Goal: Transaction & Acquisition: Purchase product/service

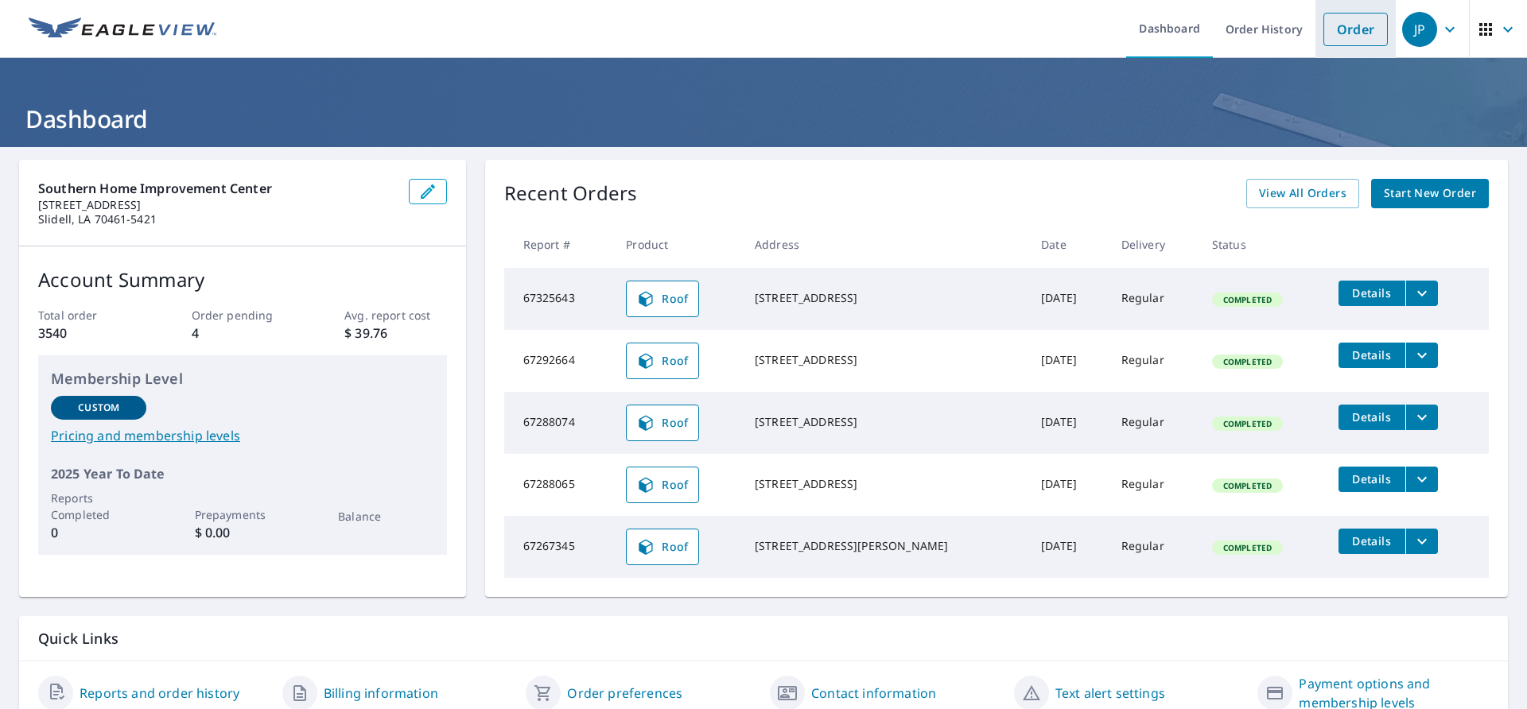
click at [1335, 30] on link "Order" at bounding box center [1356, 29] width 64 height 33
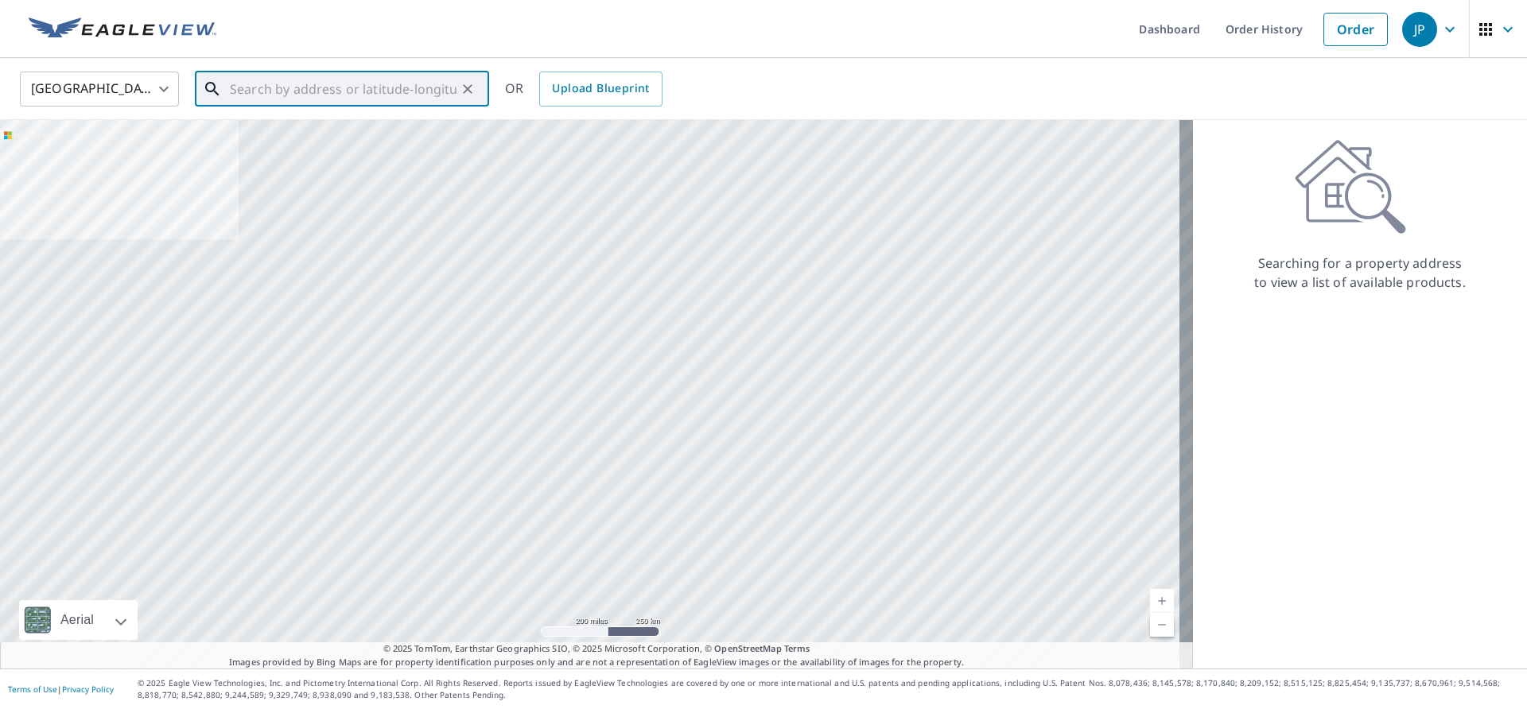
click at [437, 85] on input "text" at bounding box center [343, 89] width 227 height 45
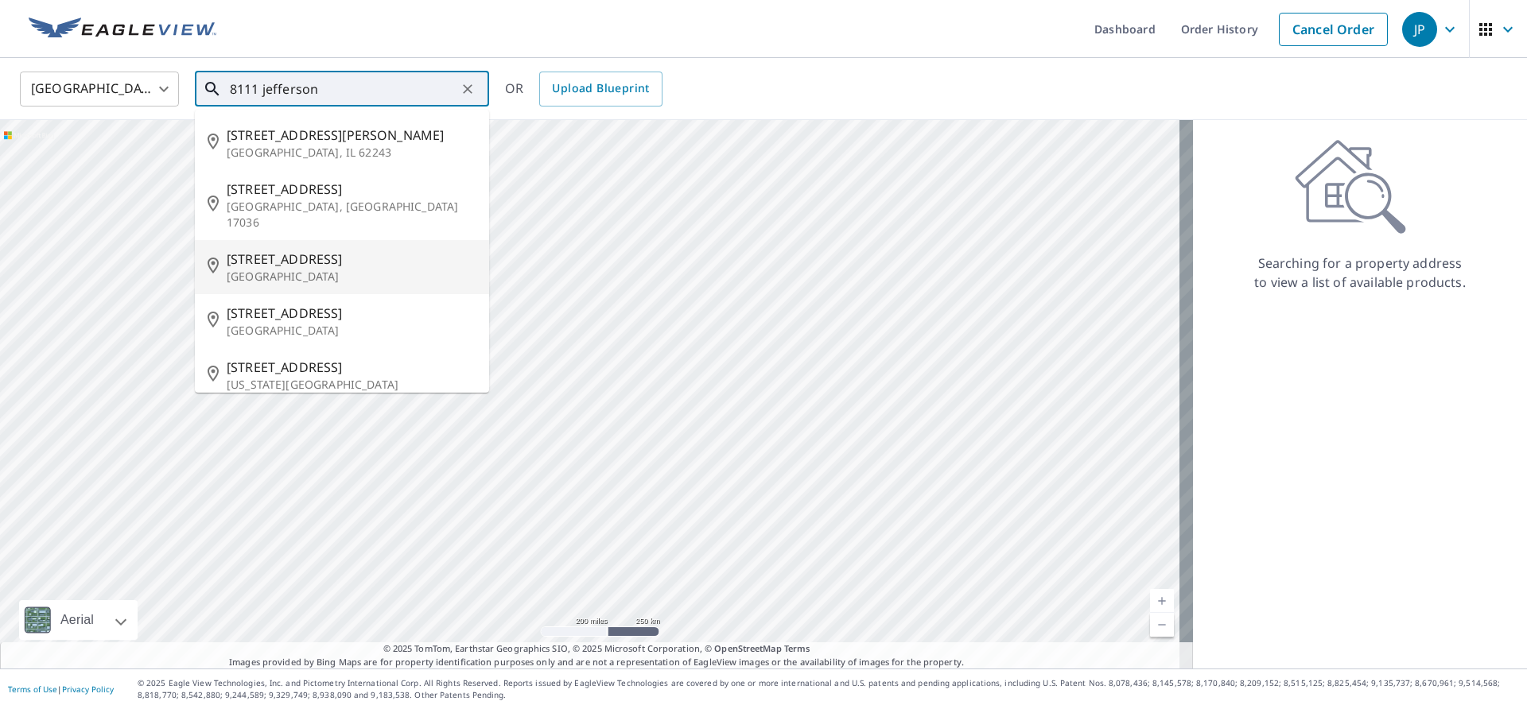
click at [332, 250] on span "[STREET_ADDRESS]" at bounding box center [352, 259] width 250 height 19
type input "[STREET_ADDRESS]"
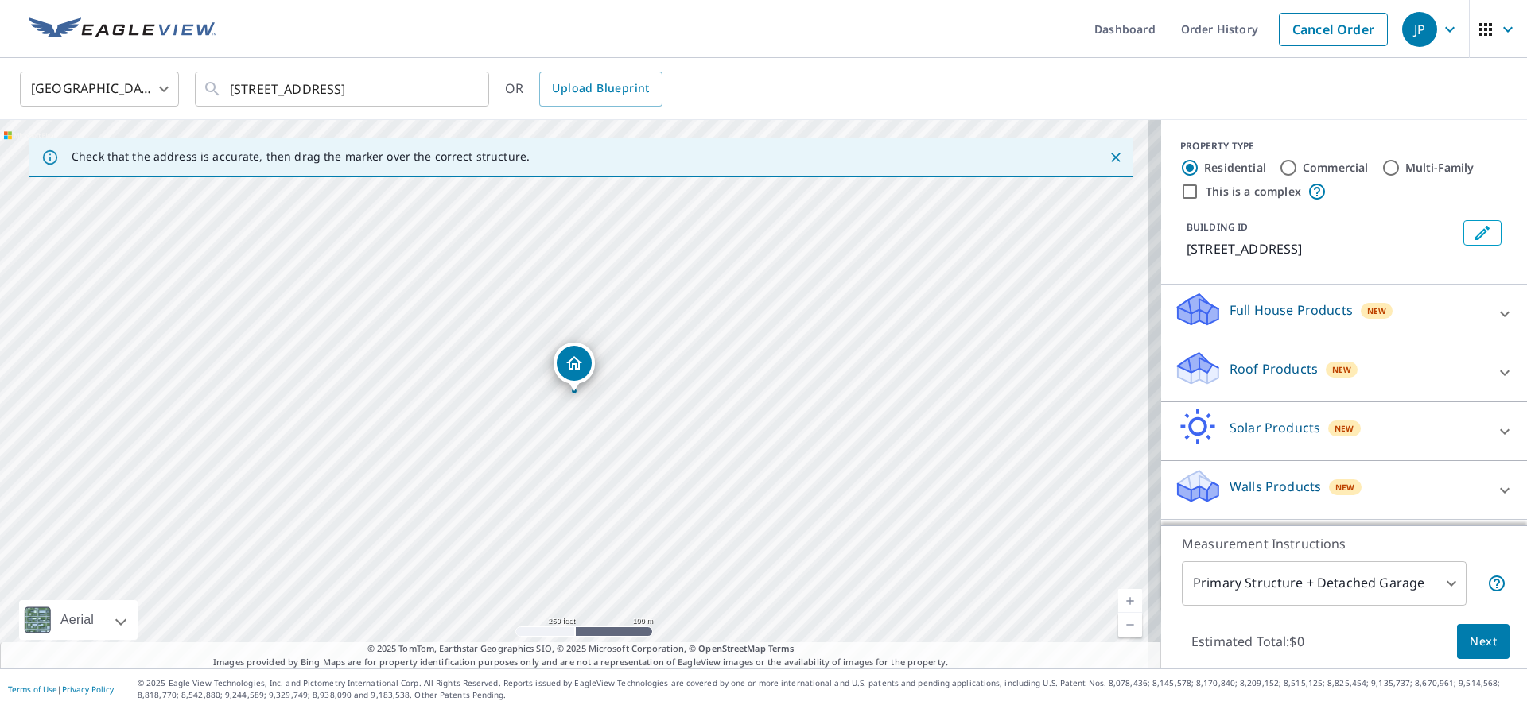
click at [1118, 597] on link "Current Level 17, Zoom In" at bounding box center [1130, 601] width 24 height 24
click at [1118, 597] on link "Current Level 18, Zoom In" at bounding box center [1130, 601] width 24 height 24
click at [1118, 597] on link "Current Level 18.614108846380674, Zoom In Disabled" at bounding box center [1130, 601] width 24 height 24
click at [1118, 598] on link "Current Level 20, Zoom In Disabled" at bounding box center [1130, 601] width 24 height 24
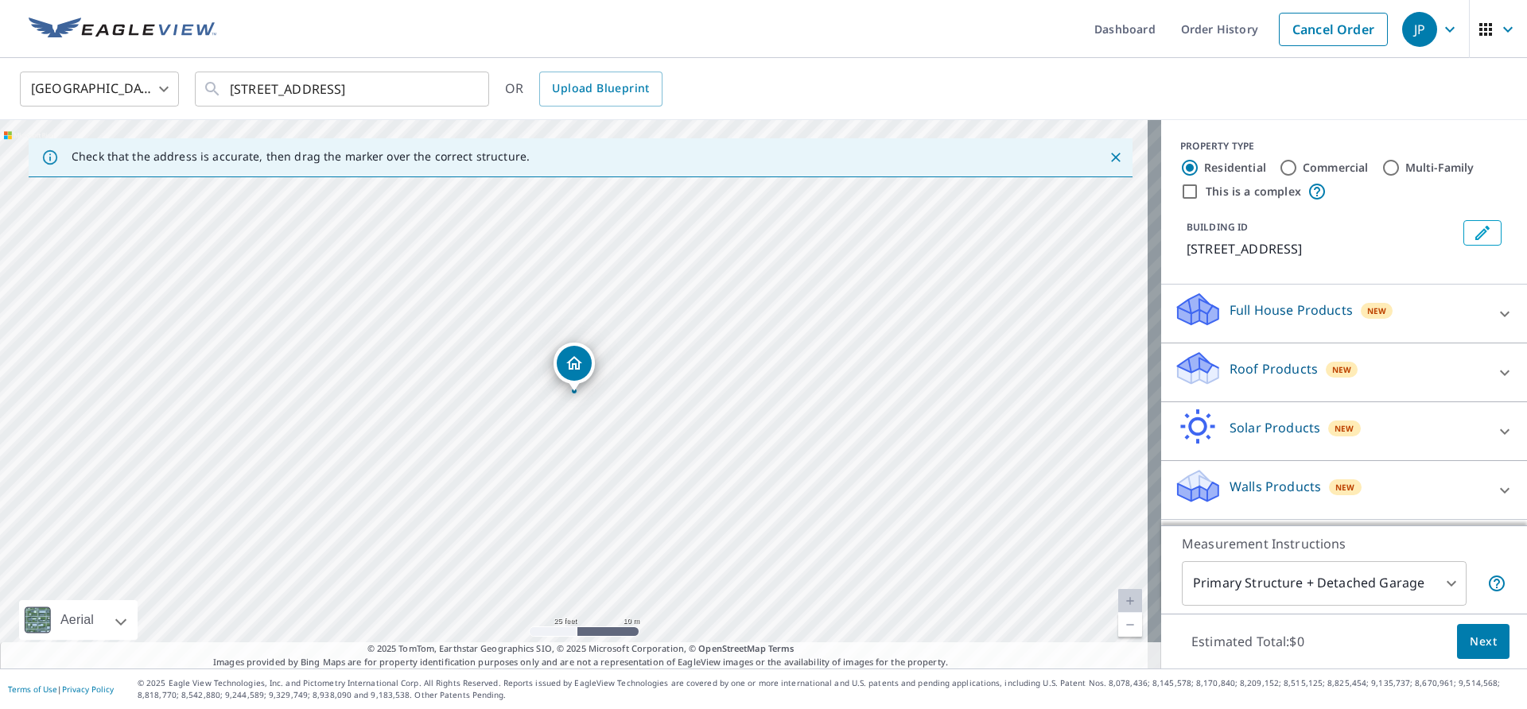
click at [1118, 598] on link "Current Level 20, Zoom In Disabled" at bounding box center [1130, 601] width 24 height 24
click at [1470, 640] on span "Next" at bounding box center [1483, 642] width 27 height 20
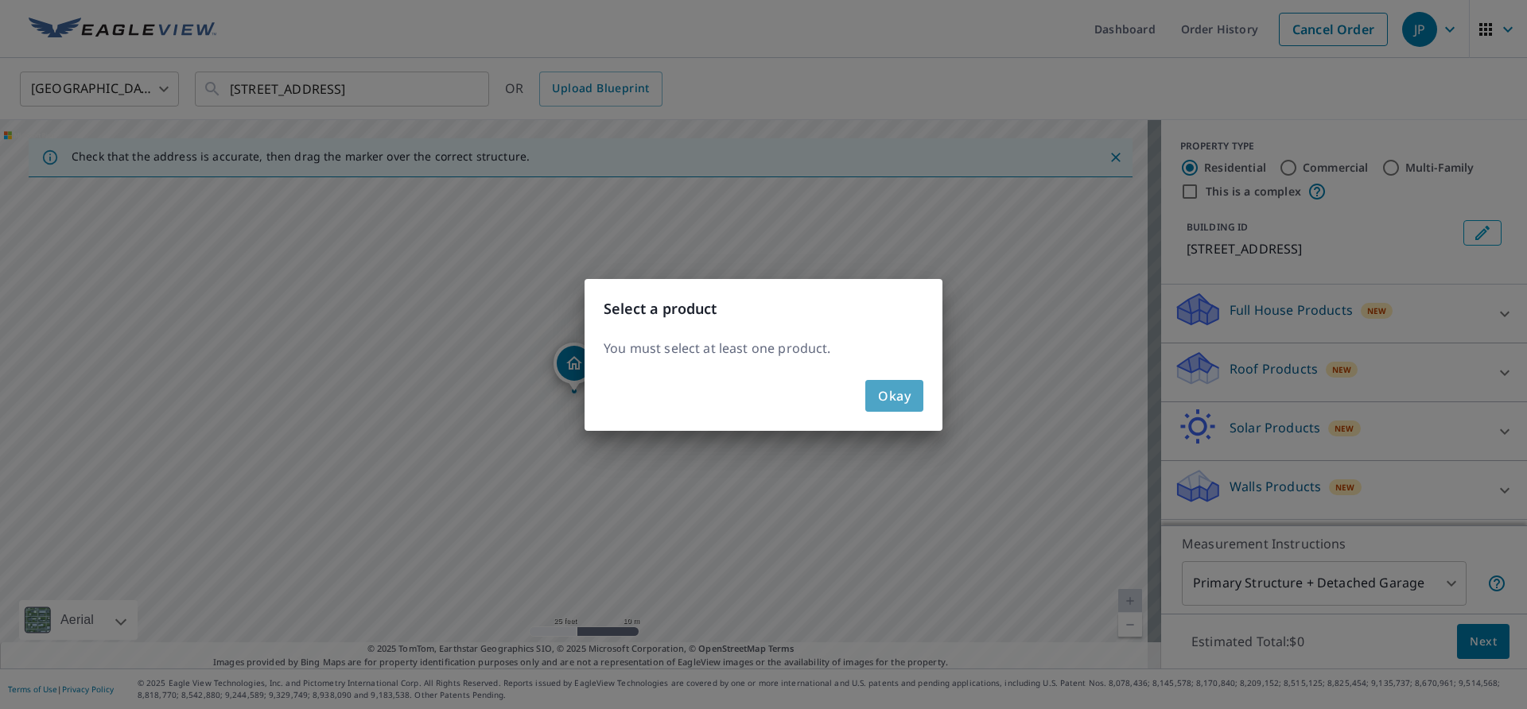
click at [904, 398] on span "Okay" at bounding box center [894, 396] width 33 height 22
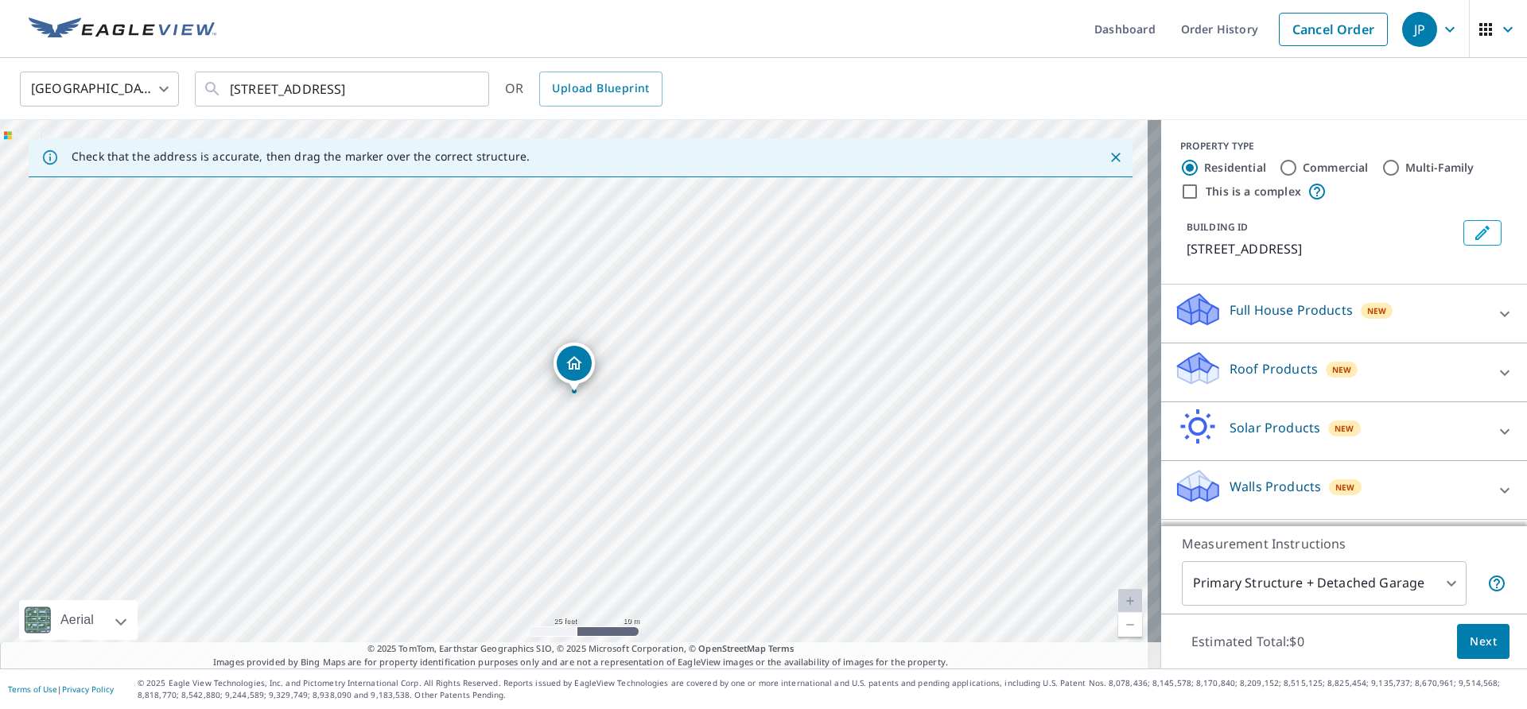
click at [1294, 379] on p "Roof Products" at bounding box center [1274, 369] width 88 height 19
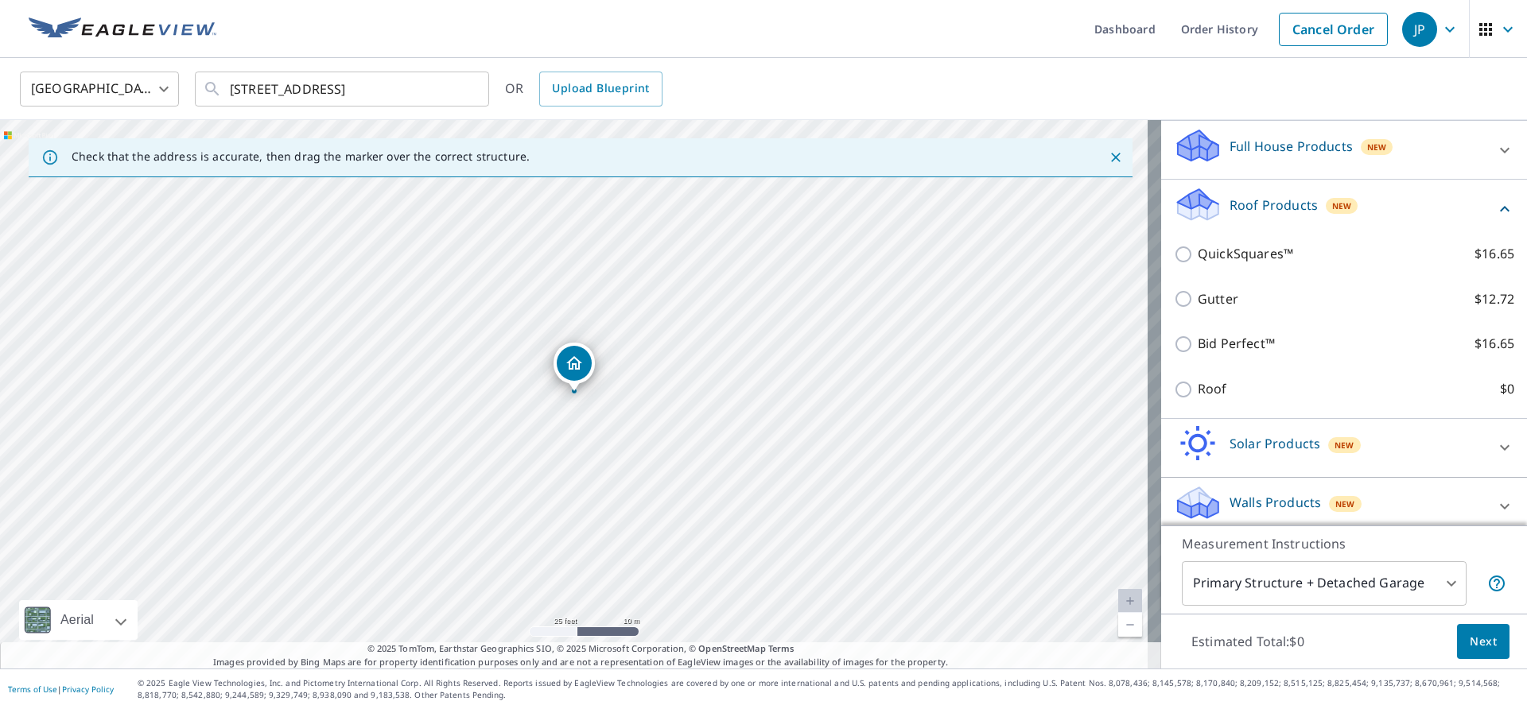
scroll to position [194, 0]
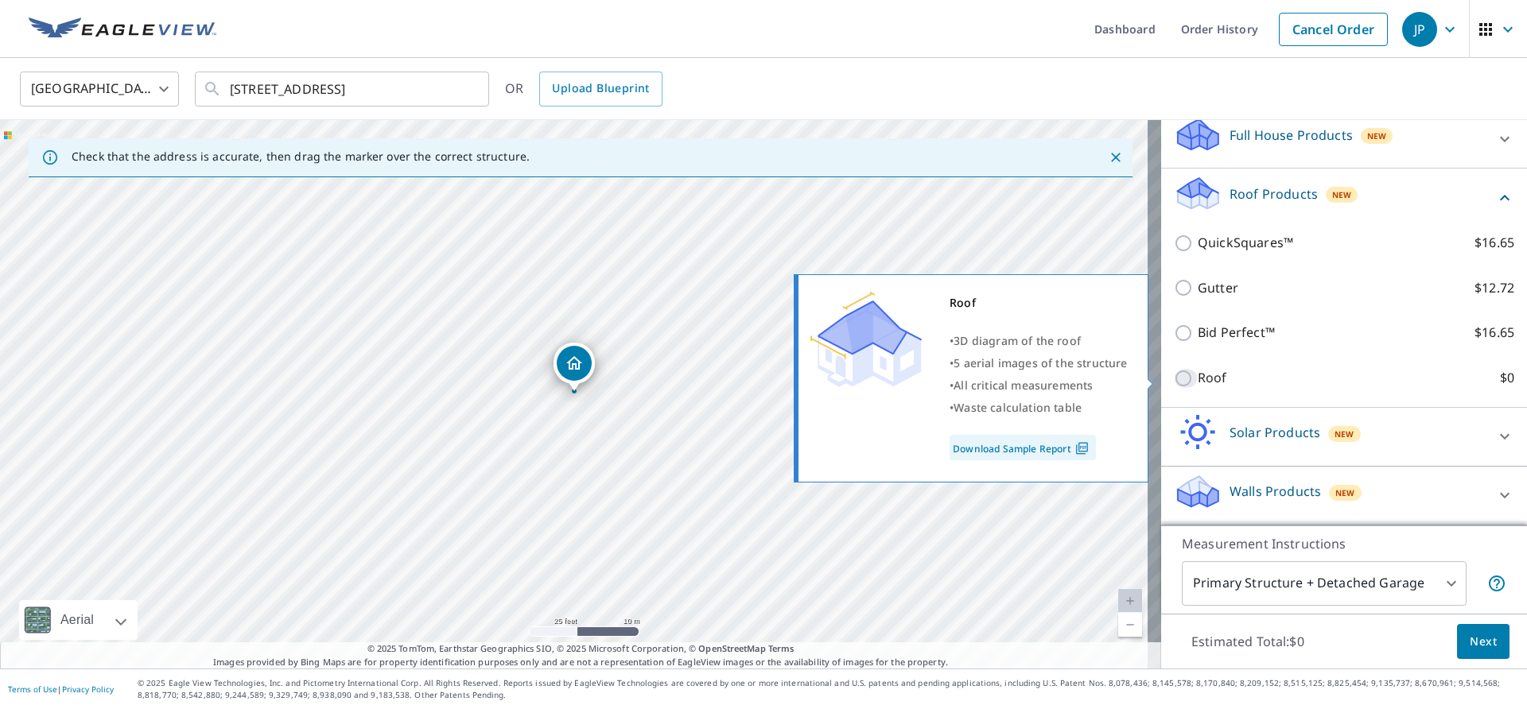
click at [1176, 375] on input "Roof $0" at bounding box center [1186, 378] width 24 height 19
checkbox input "true"
type input "3"
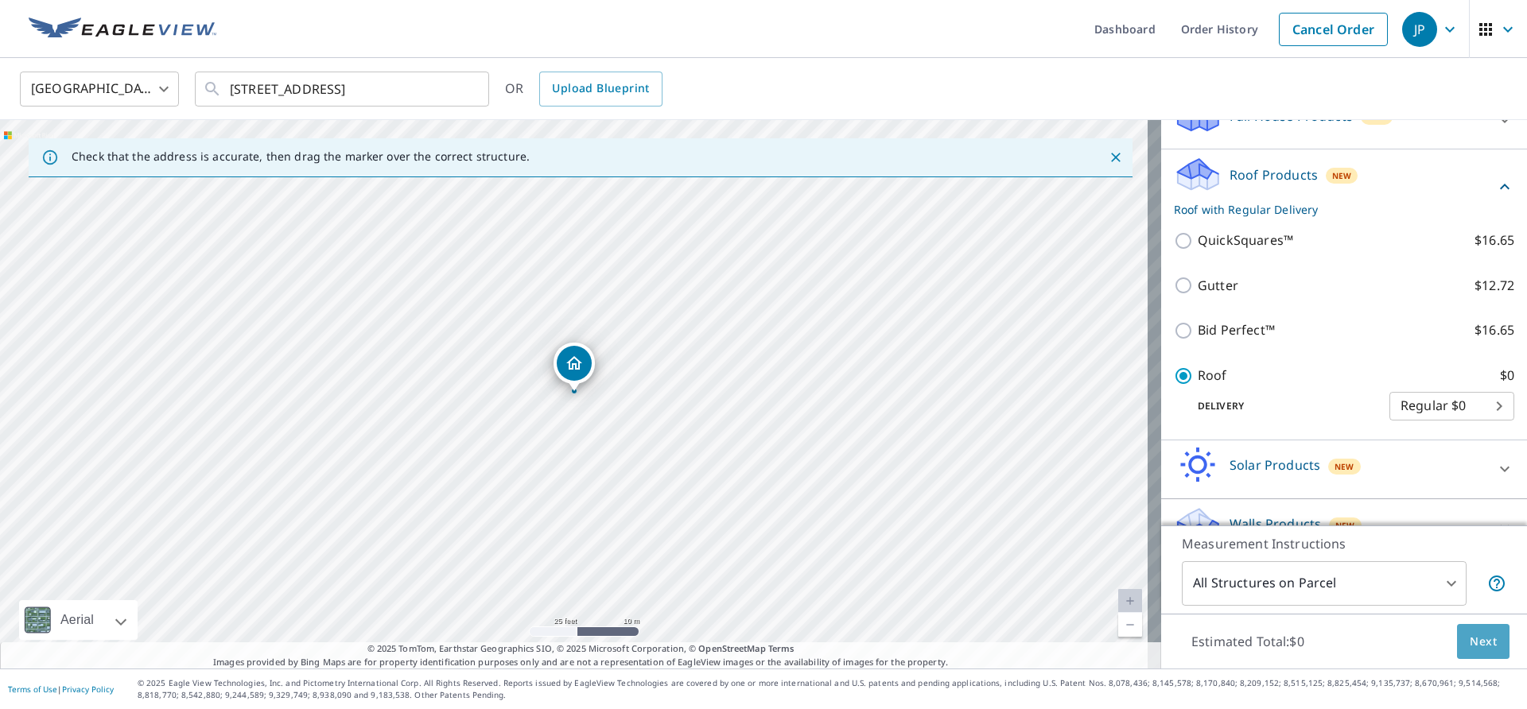
click at [1470, 637] on span "Next" at bounding box center [1483, 642] width 27 height 20
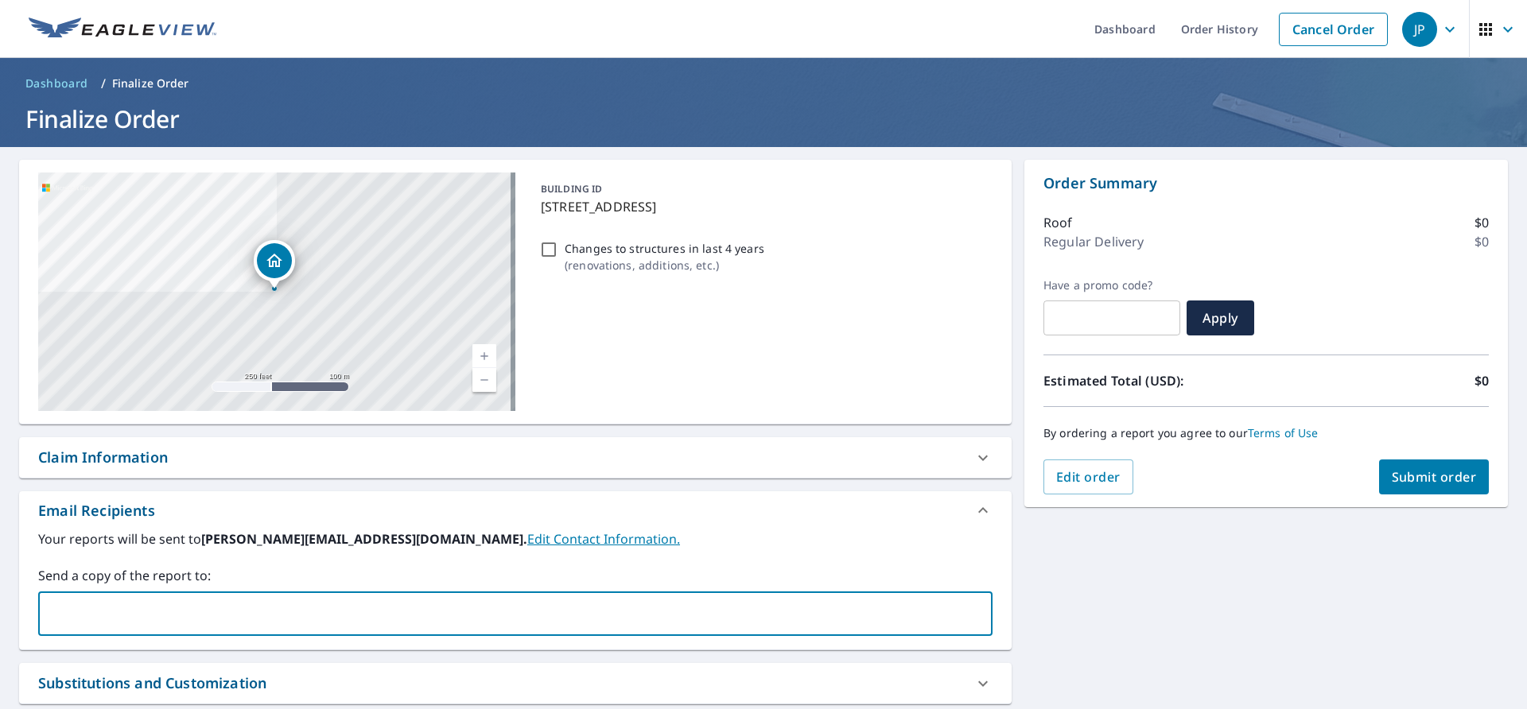
click at [306, 609] on input "text" at bounding box center [503, 614] width 916 height 30
type input "[EMAIL_ADDRESS][DOMAIN_NAME]"
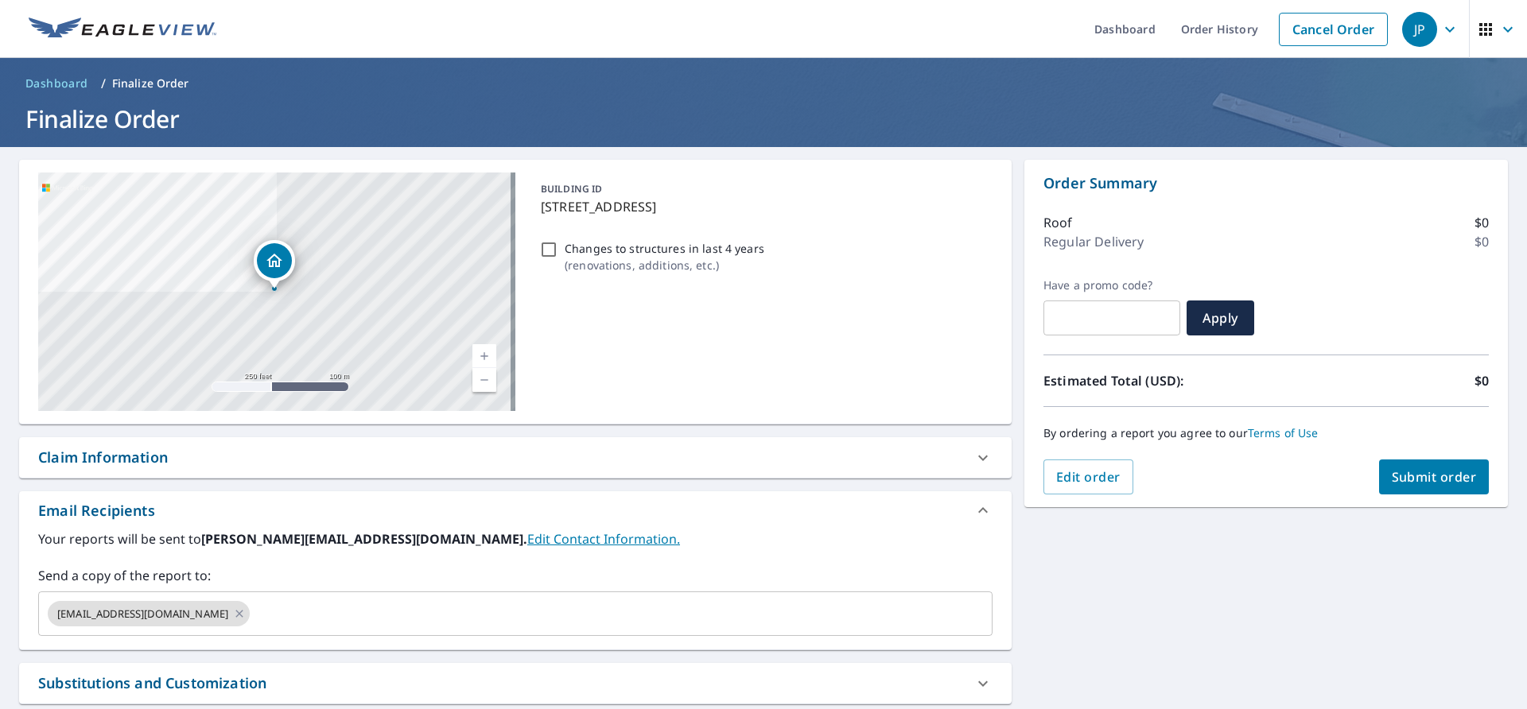
click at [192, 457] on div "Claim Information" at bounding box center [501, 457] width 926 height 21
checkbox input "true"
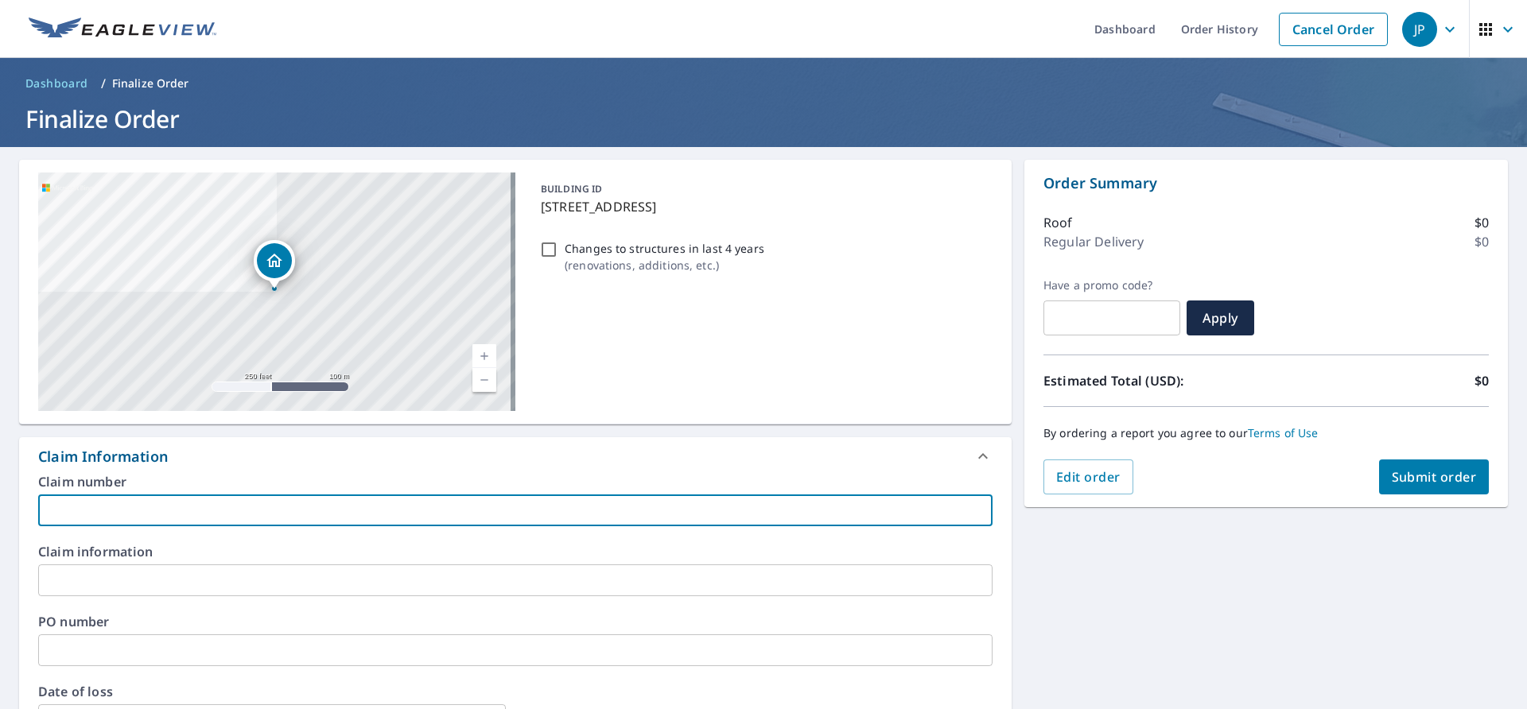
click at [186, 497] on input "text" at bounding box center [515, 511] width 954 height 32
type input "F"
checkbox input "true"
type input "Fa"
checkbox input "true"
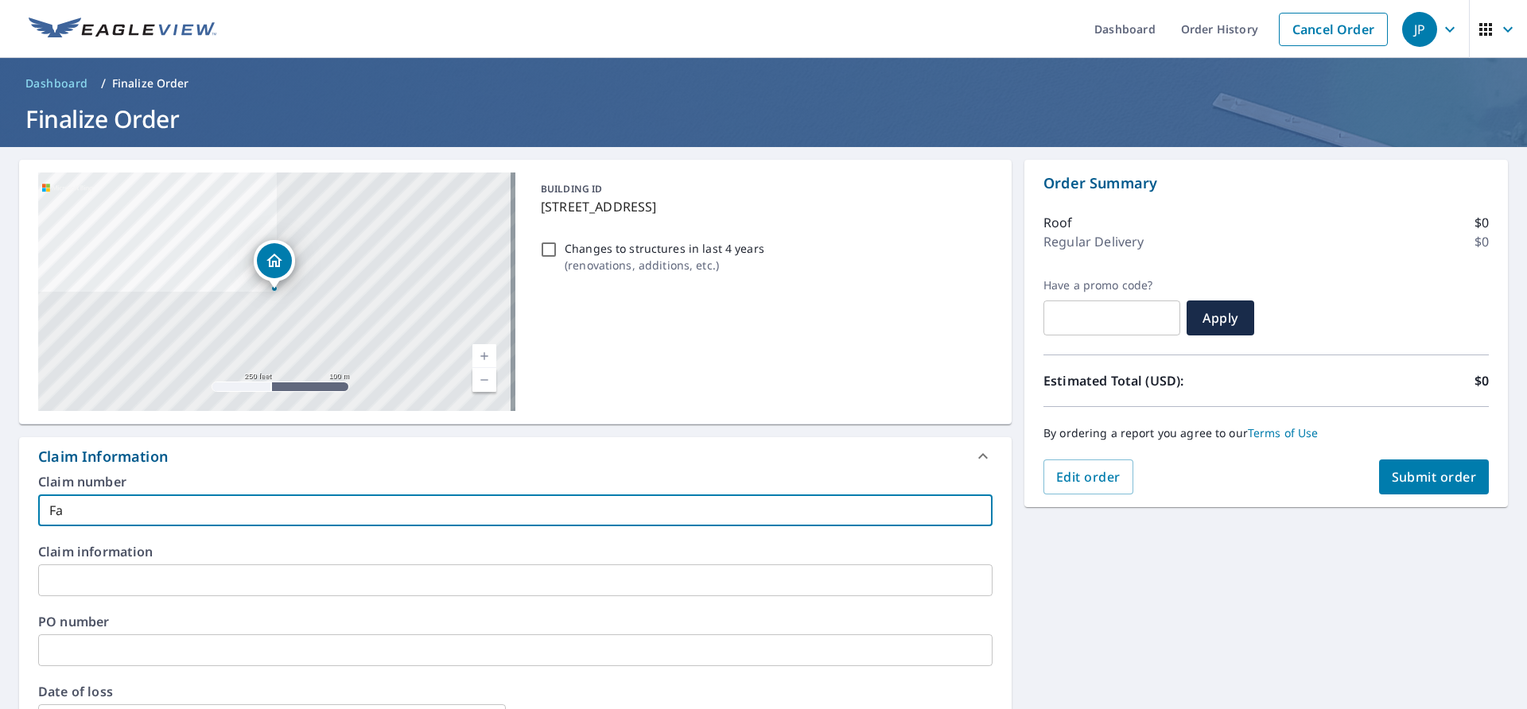
type input "Fat"
checkbox input "true"
type input "Fath"
checkbox input "true"
type input "Fathe"
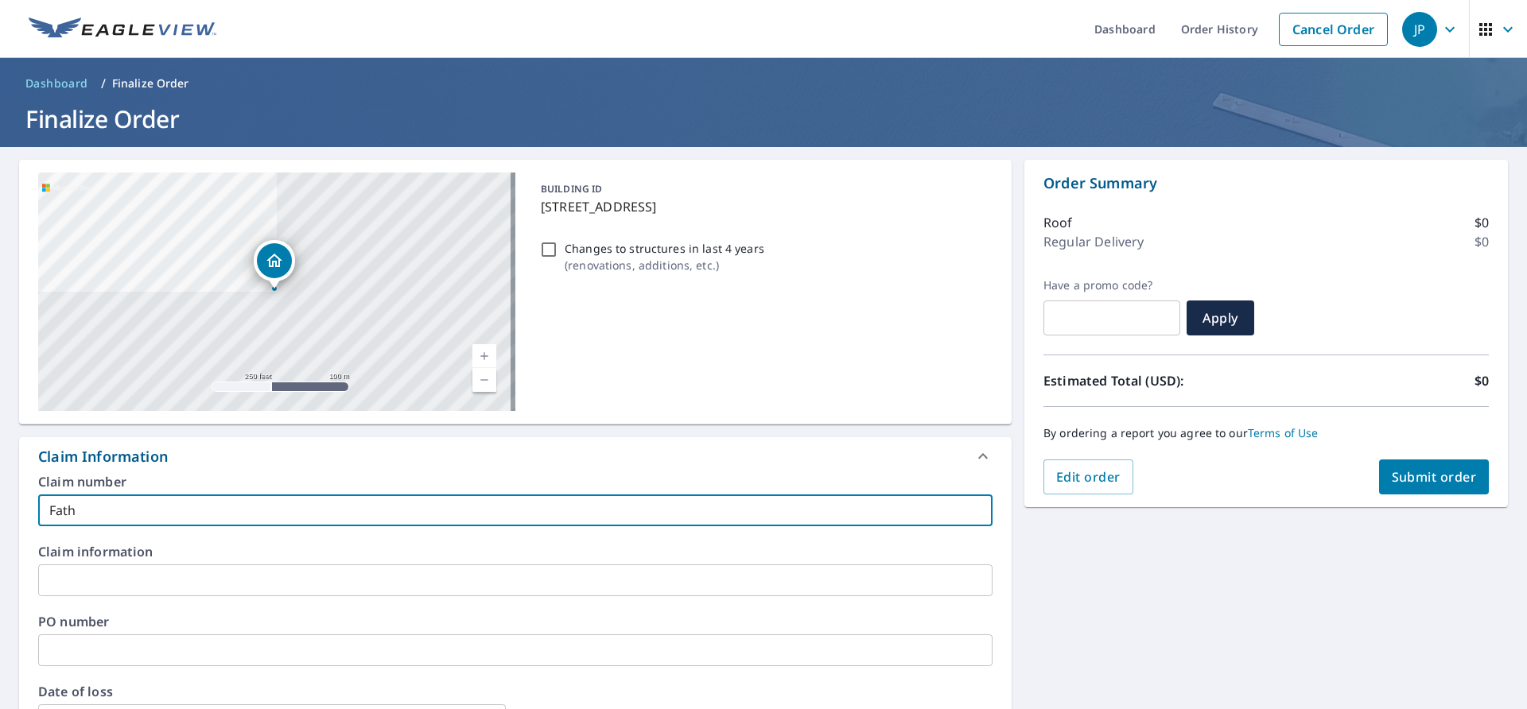
checkbox input "true"
type input "Father"
checkbox input "true"
type input "Father"
checkbox input "true"
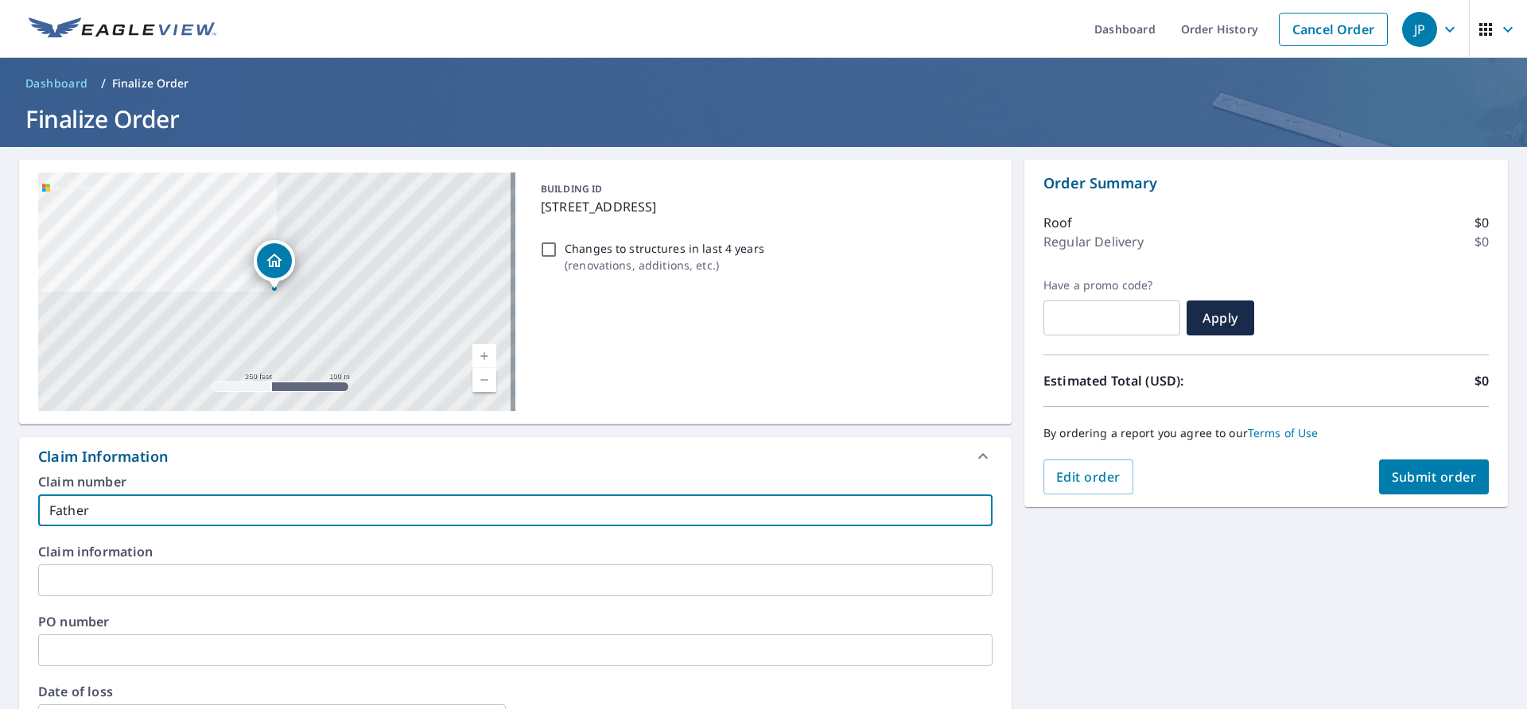
type input "Father R"
checkbox input "true"
type input "Father [PERSON_NAME]"
checkbox input "true"
type input "Father [PERSON_NAME]"
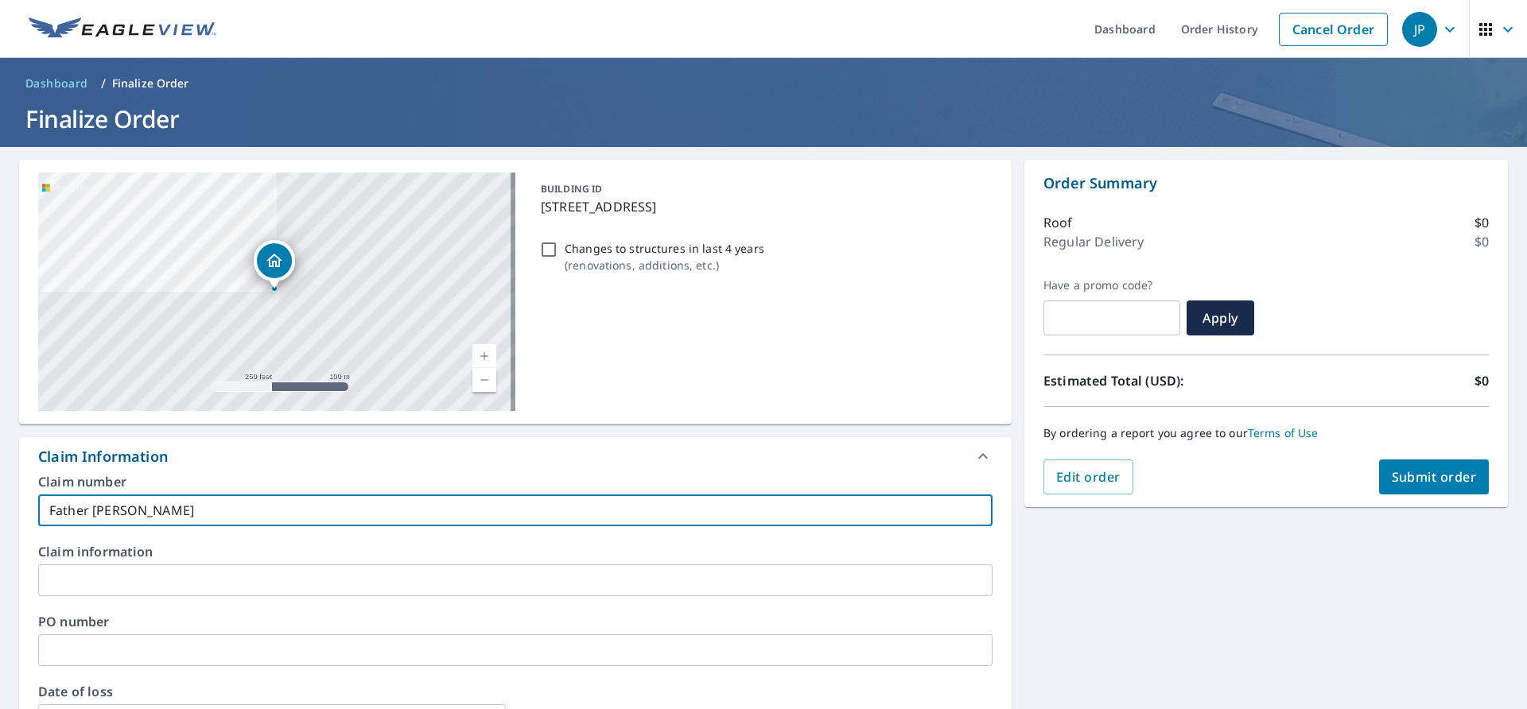
checkbox input "true"
type input "Father [PERSON_NAME]"
checkbox input "true"
type input "Father [PERSON_NAME]"
checkbox input "true"
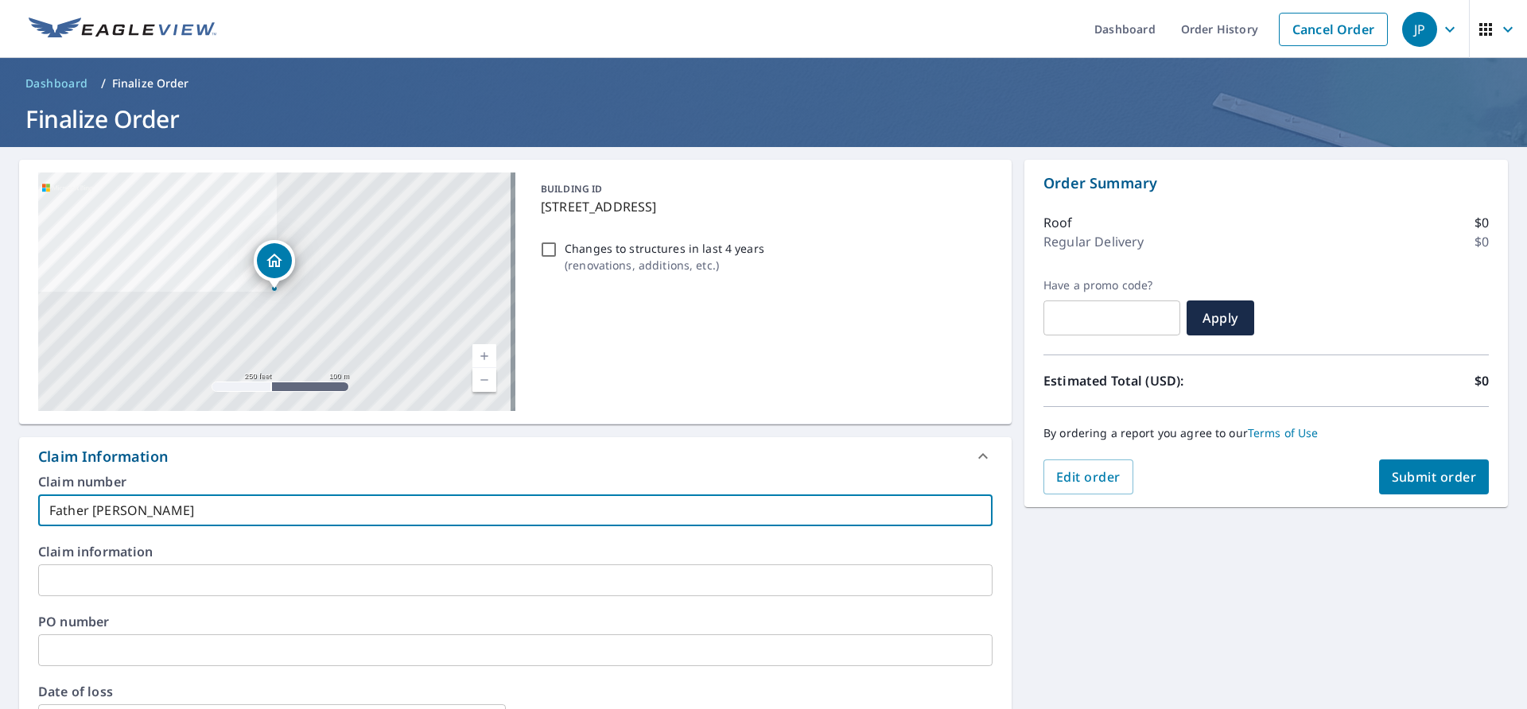
type input "Father [PERSON_NAME]"
checkbox input "true"
type input "Father [PERSON_NAME]"
checkbox input "true"
type input "Father [PERSON_NAME]"
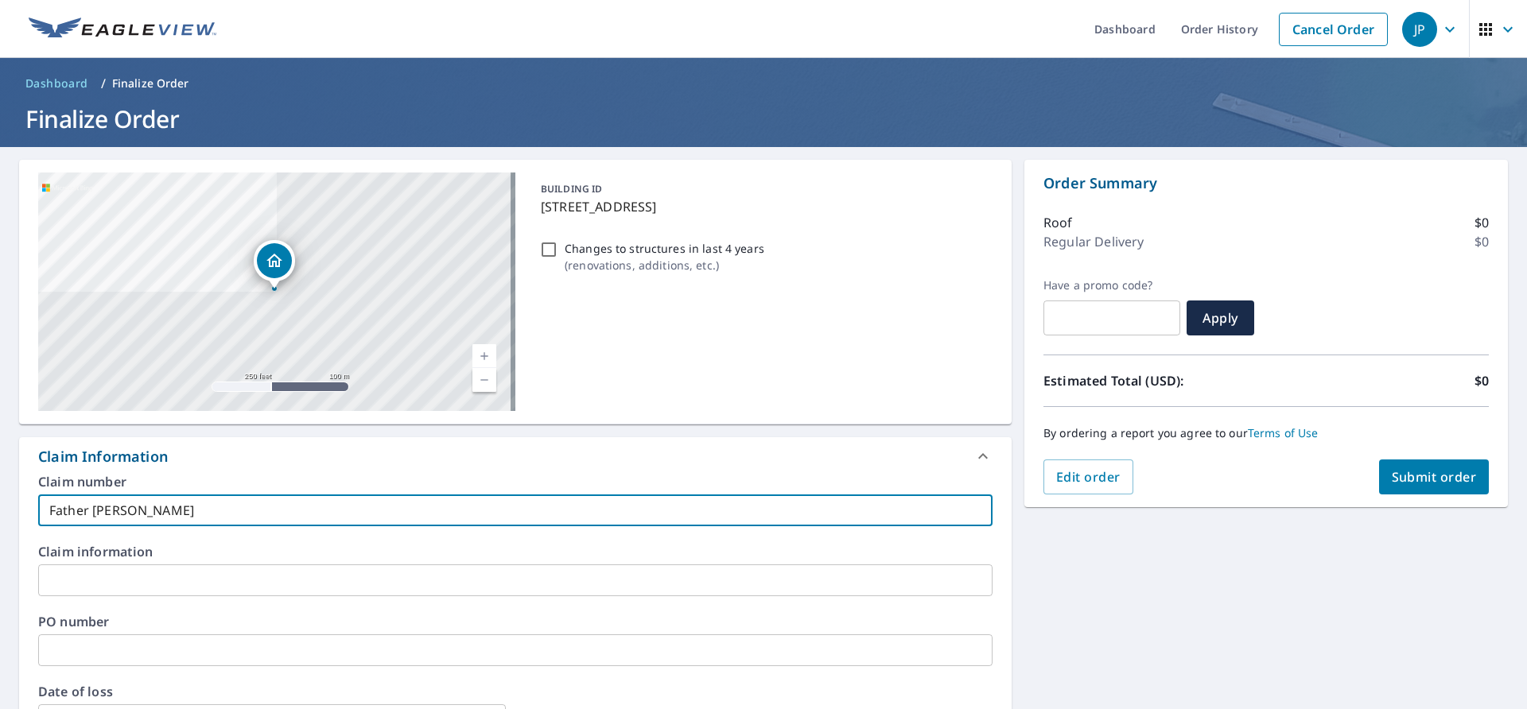
checkbox input "true"
type input "Father [PERSON_NAME]"
checkbox input "true"
type input "Father [PERSON_NAME]"
checkbox input "true"
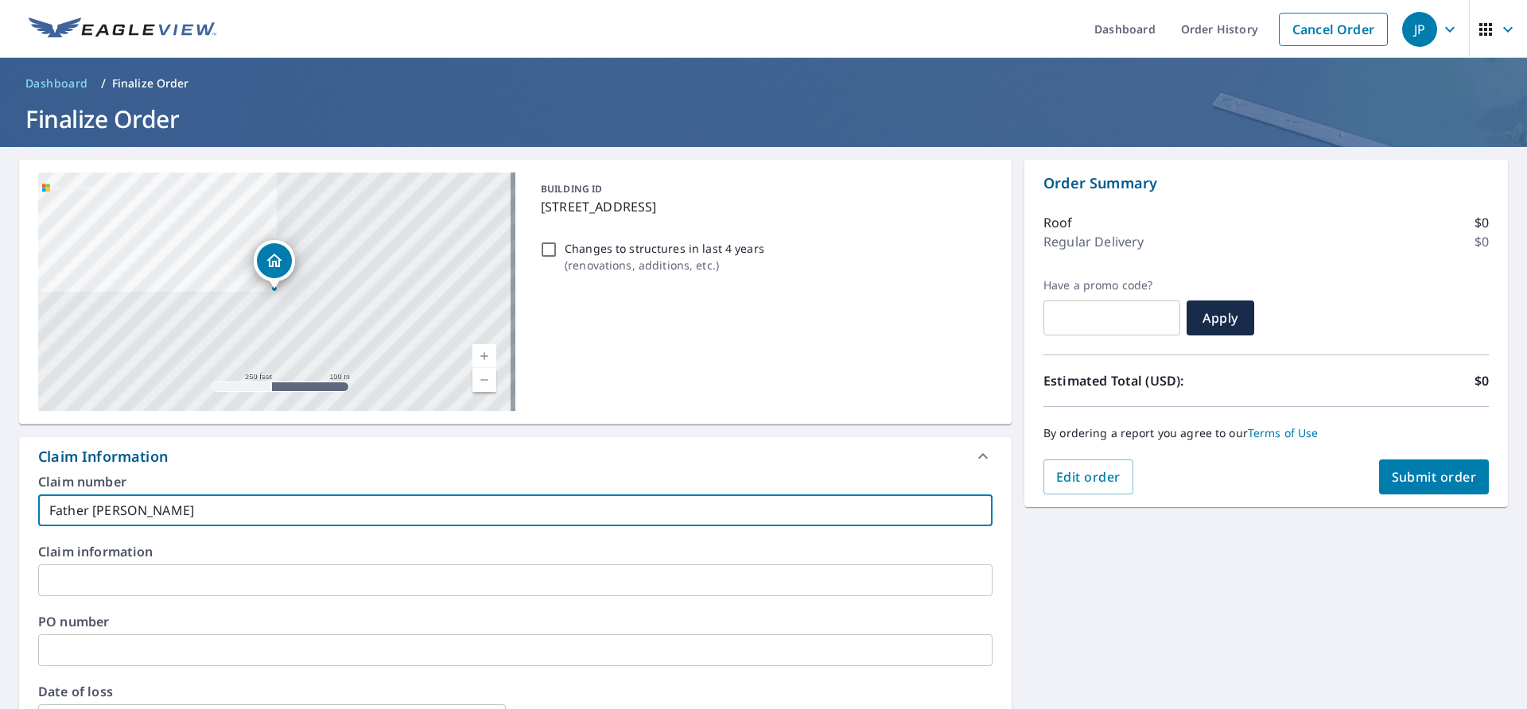
type input "Father [PERSON_NAME]"
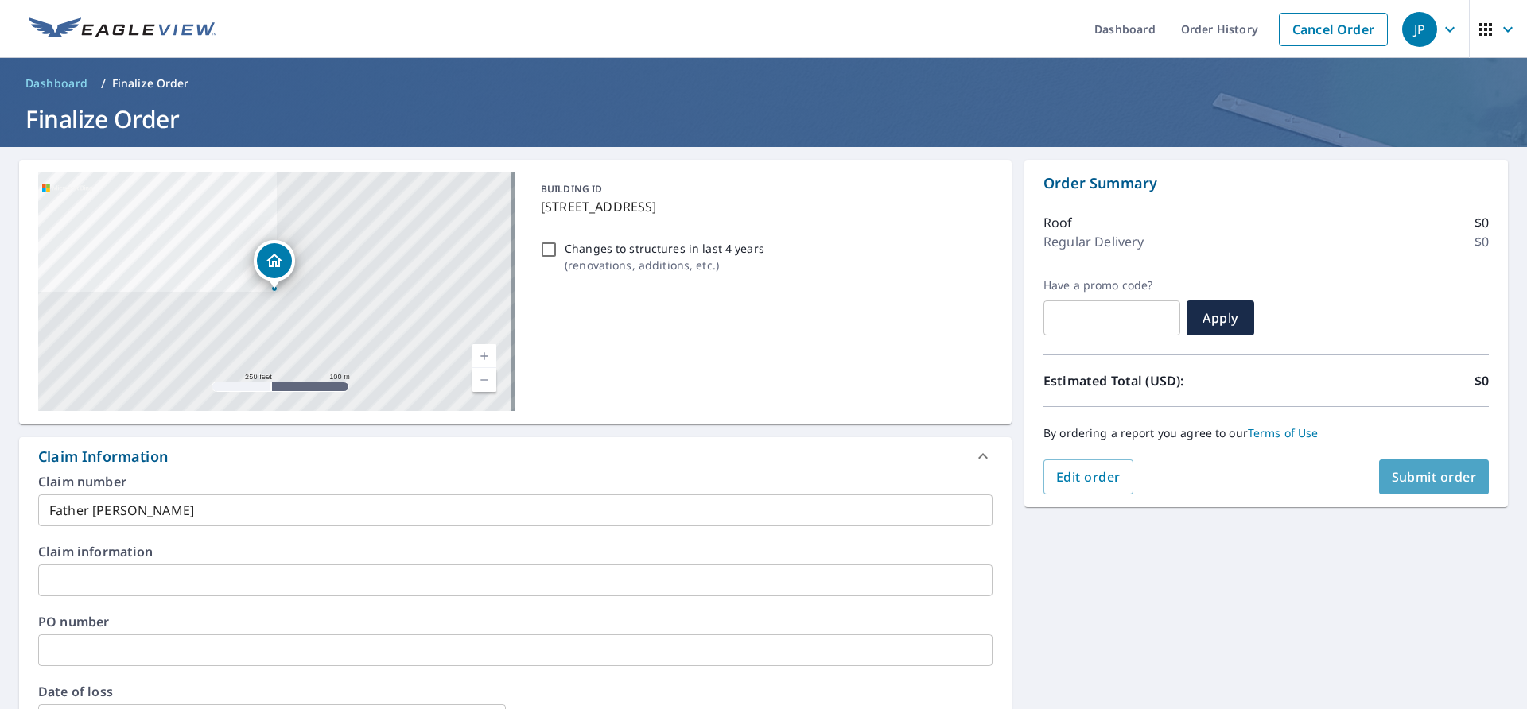
click at [1392, 472] on span "Submit order" at bounding box center [1434, 476] width 85 height 17
checkbox input "true"
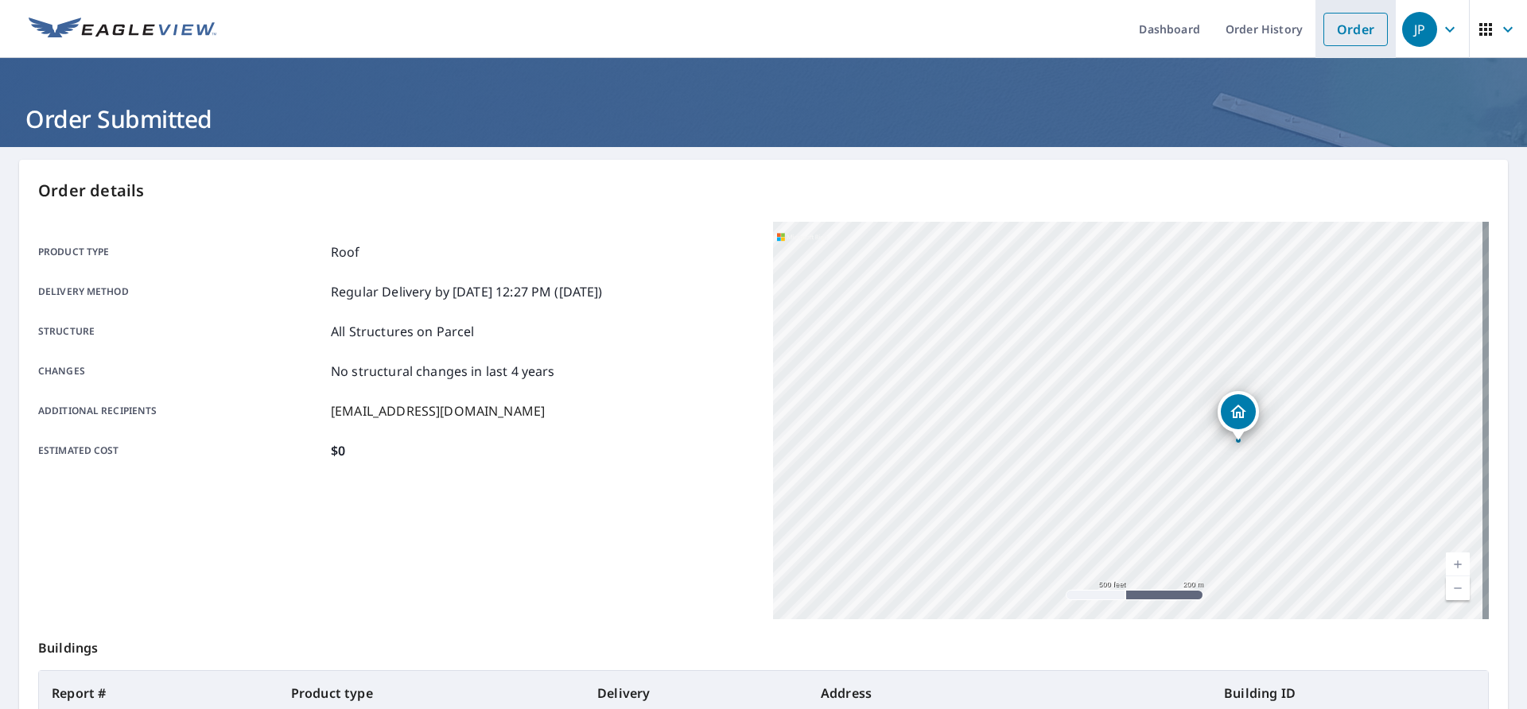
click at [1344, 37] on link "Order" at bounding box center [1356, 29] width 64 height 33
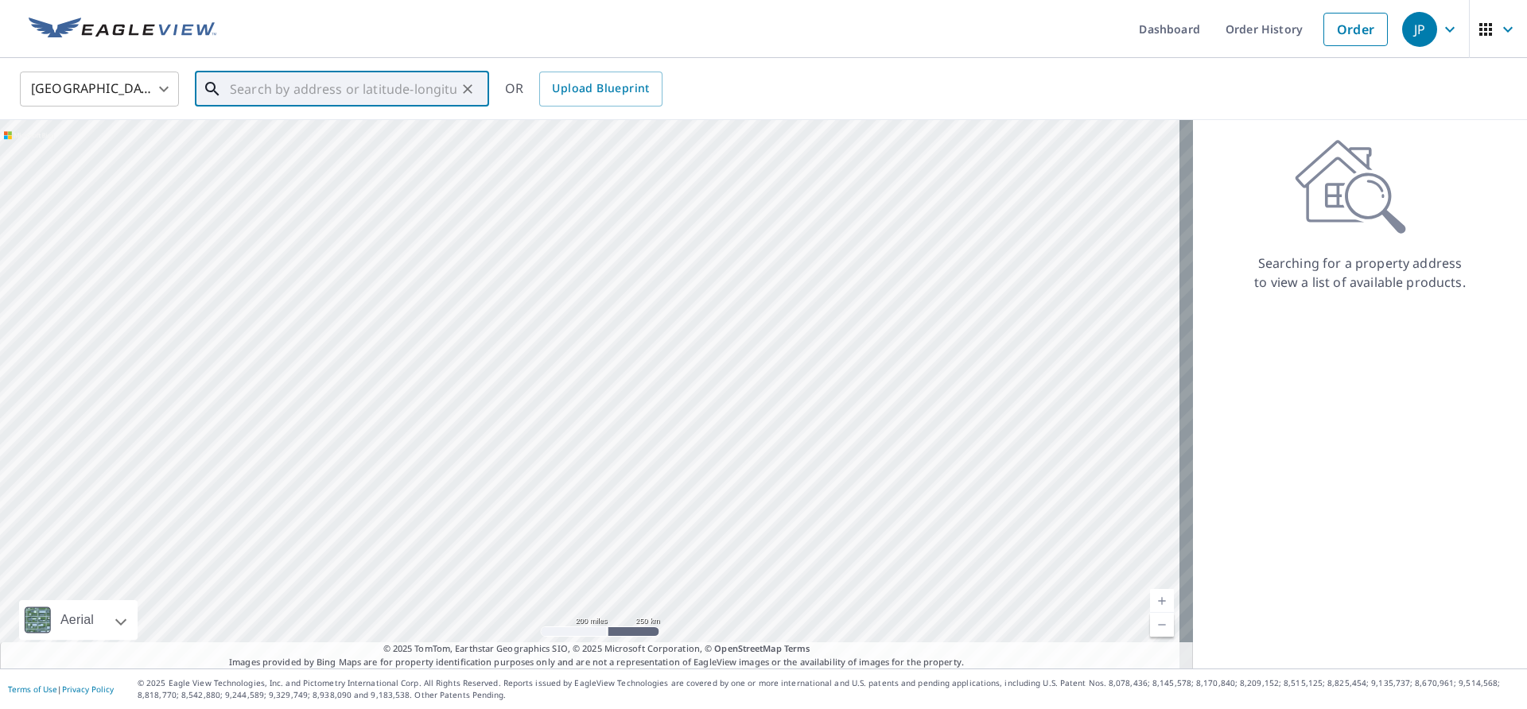
click at [279, 90] on input "text" at bounding box center [343, 89] width 227 height 45
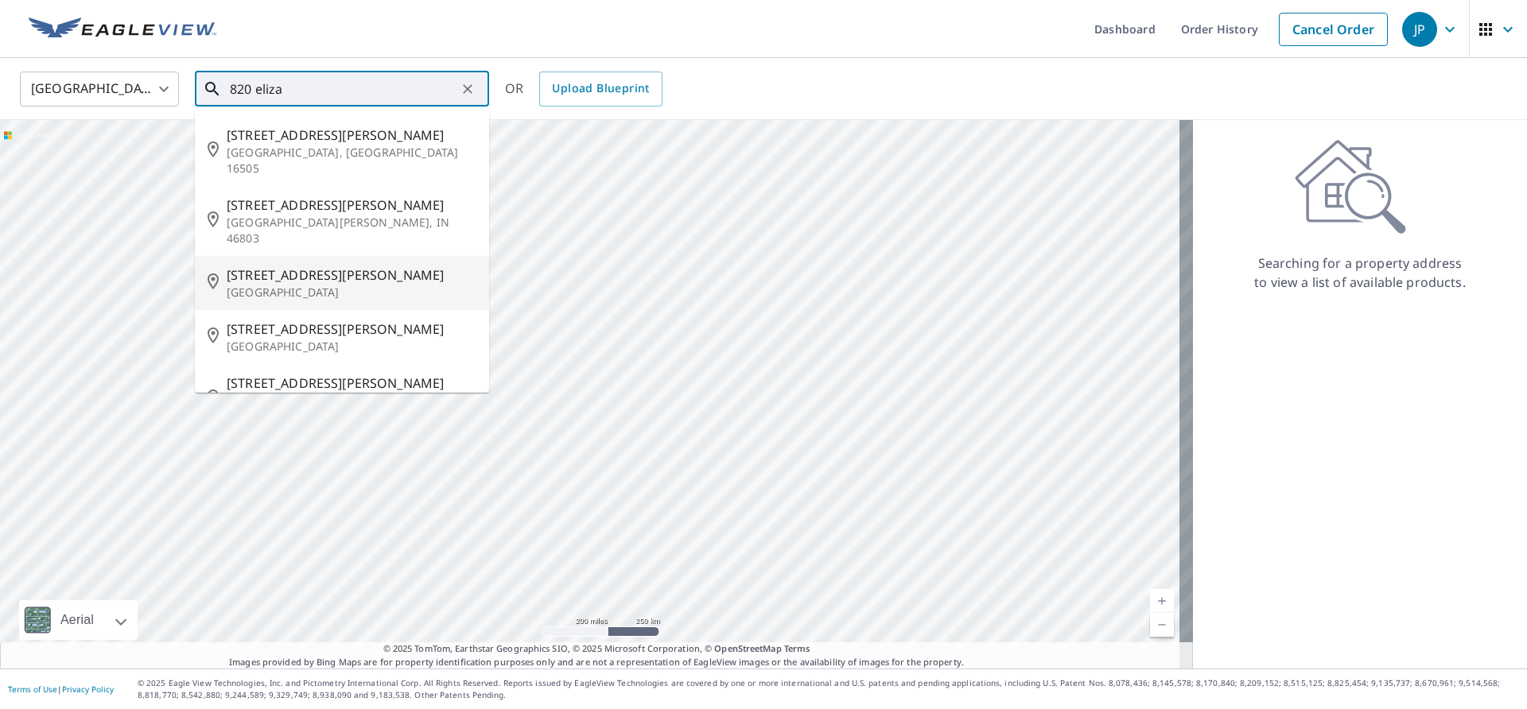
click at [290, 266] on span "[STREET_ADDRESS][PERSON_NAME]" at bounding box center [352, 275] width 250 height 19
type input "[STREET_ADDRESS][PERSON_NAME]"
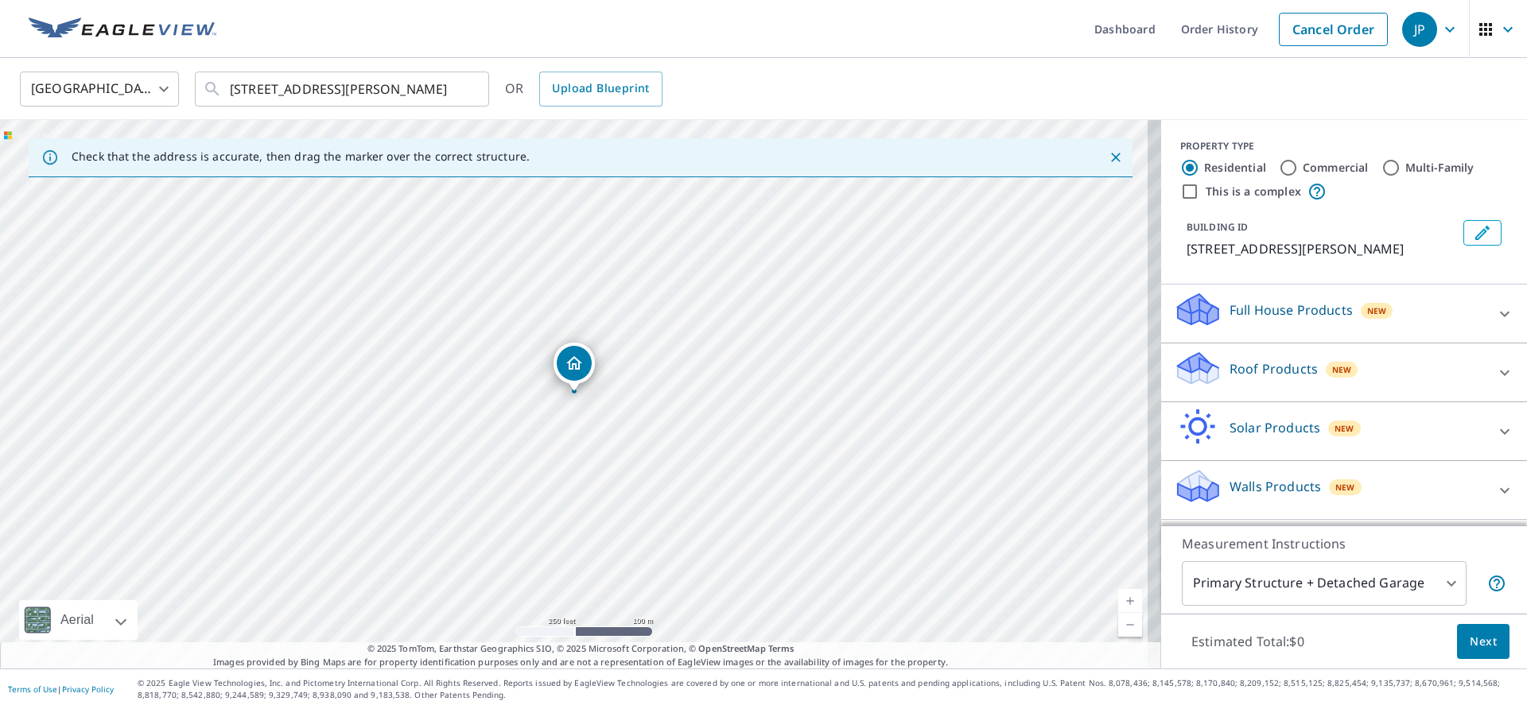
click at [1119, 601] on link "Current Level 17, Zoom In" at bounding box center [1130, 601] width 24 height 24
click at [1119, 601] on link "Current Level 18, Zoom In" at bounding box center [1130, 601] width 24 height 24
click at [1119, 601] on link "Current Level 18.70003902516785, Zoom In Disabled" at bounding box center [1130, 601] width 24 height 24
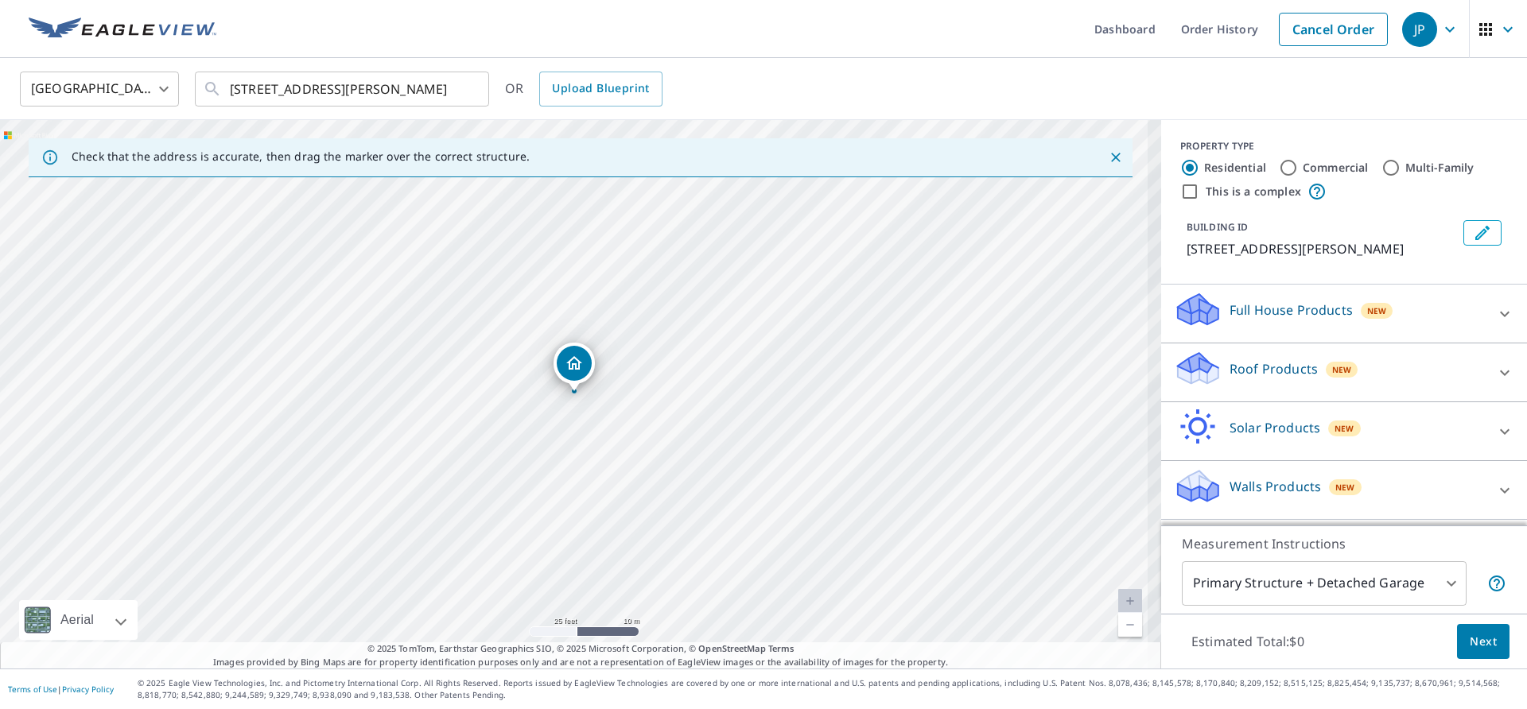
click at [1119, 601] on link "Current Level 20, Zoom In Disabled" at bounding box center [1130, 601] width 24 height 24
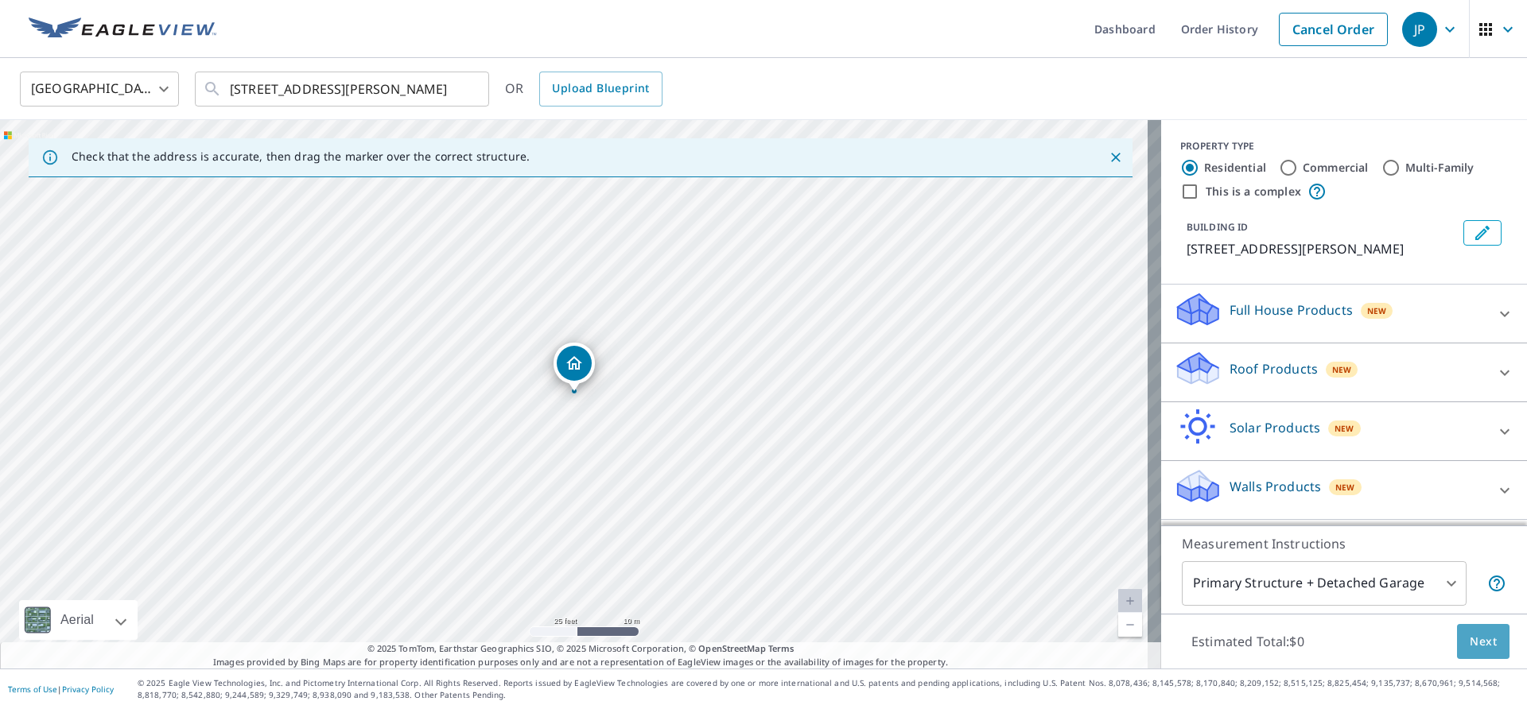
click at [1470, 643] on span "Next" at bounding box center [1483, 642] width 27 height 20
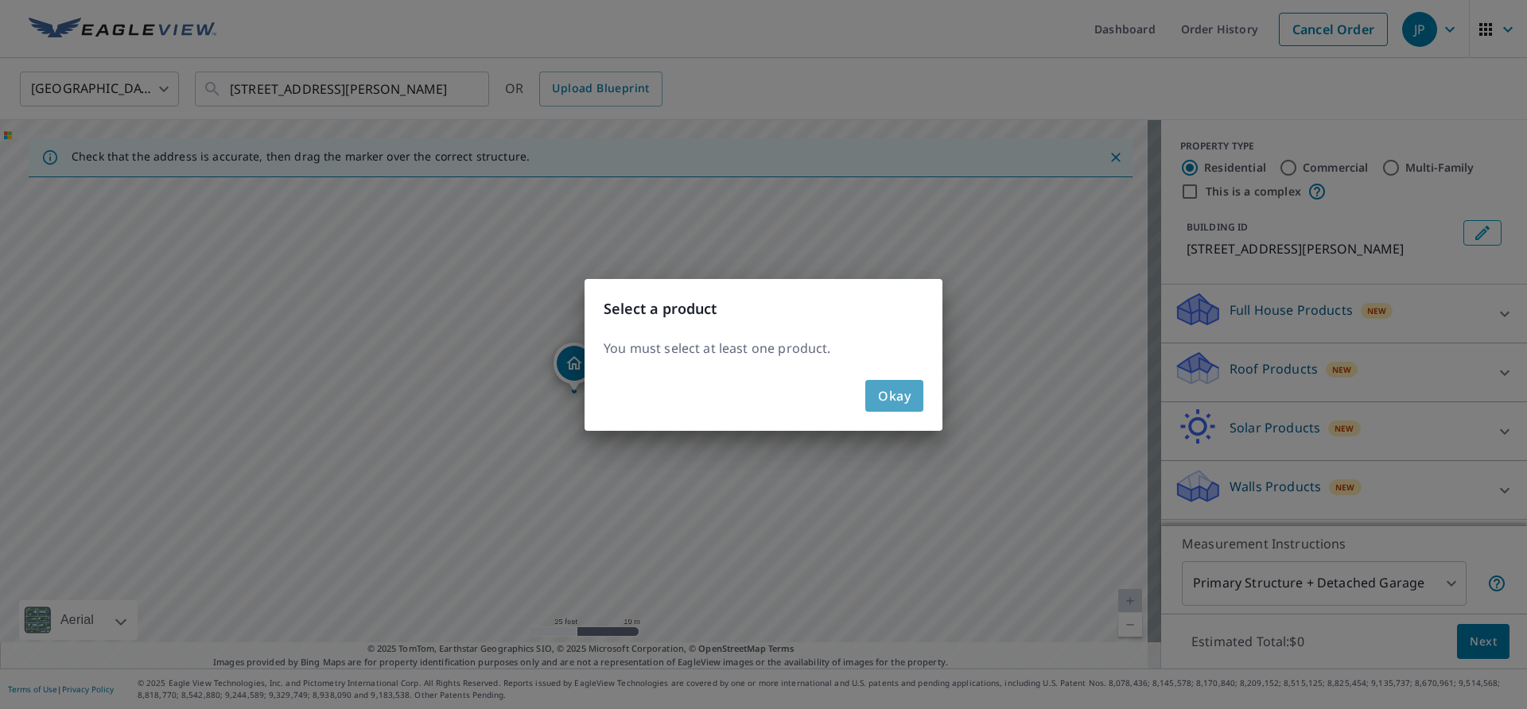
click at [878, 388] on span "Okay" at bounding box center [894, 396] width 33 height 22
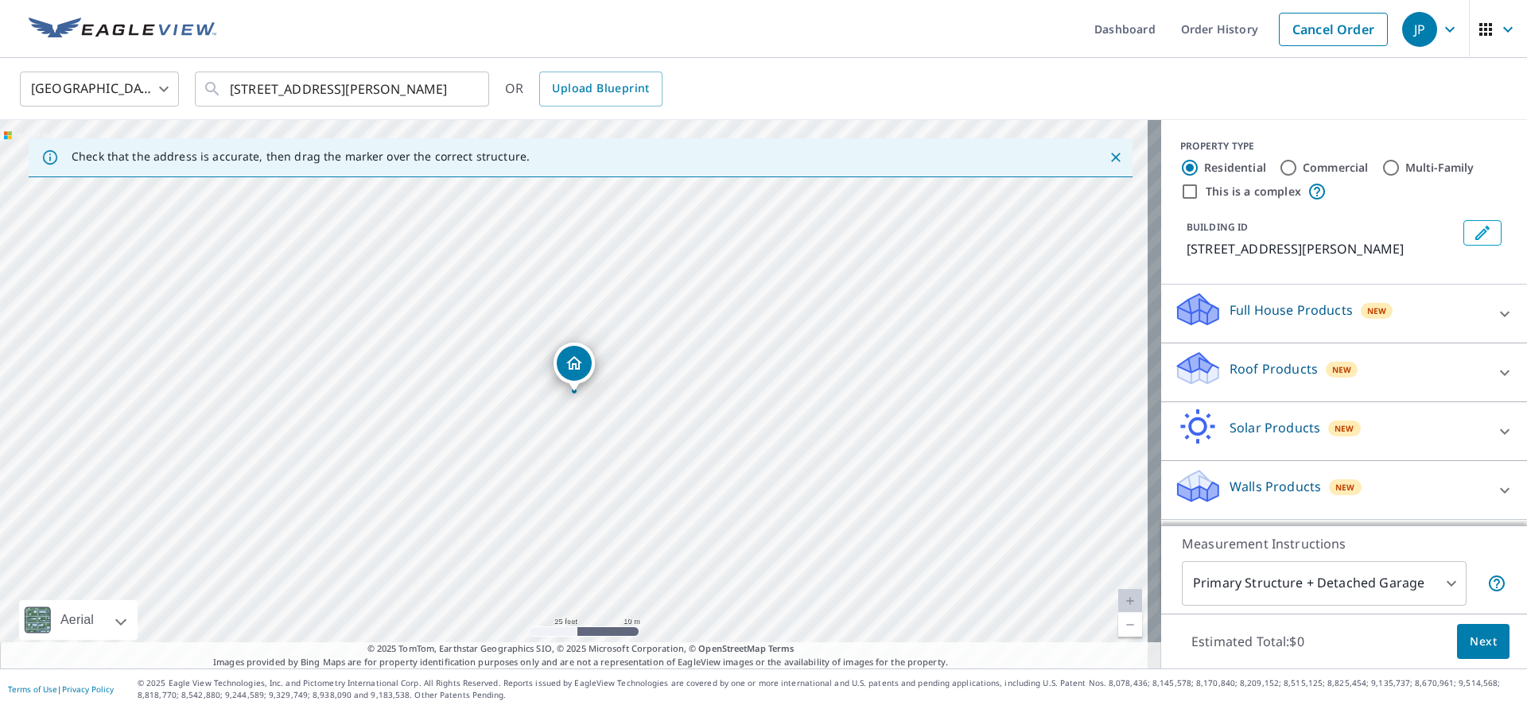
click at [1206, 374] on icon at bounding box center [1198, 368] width 48 height 37
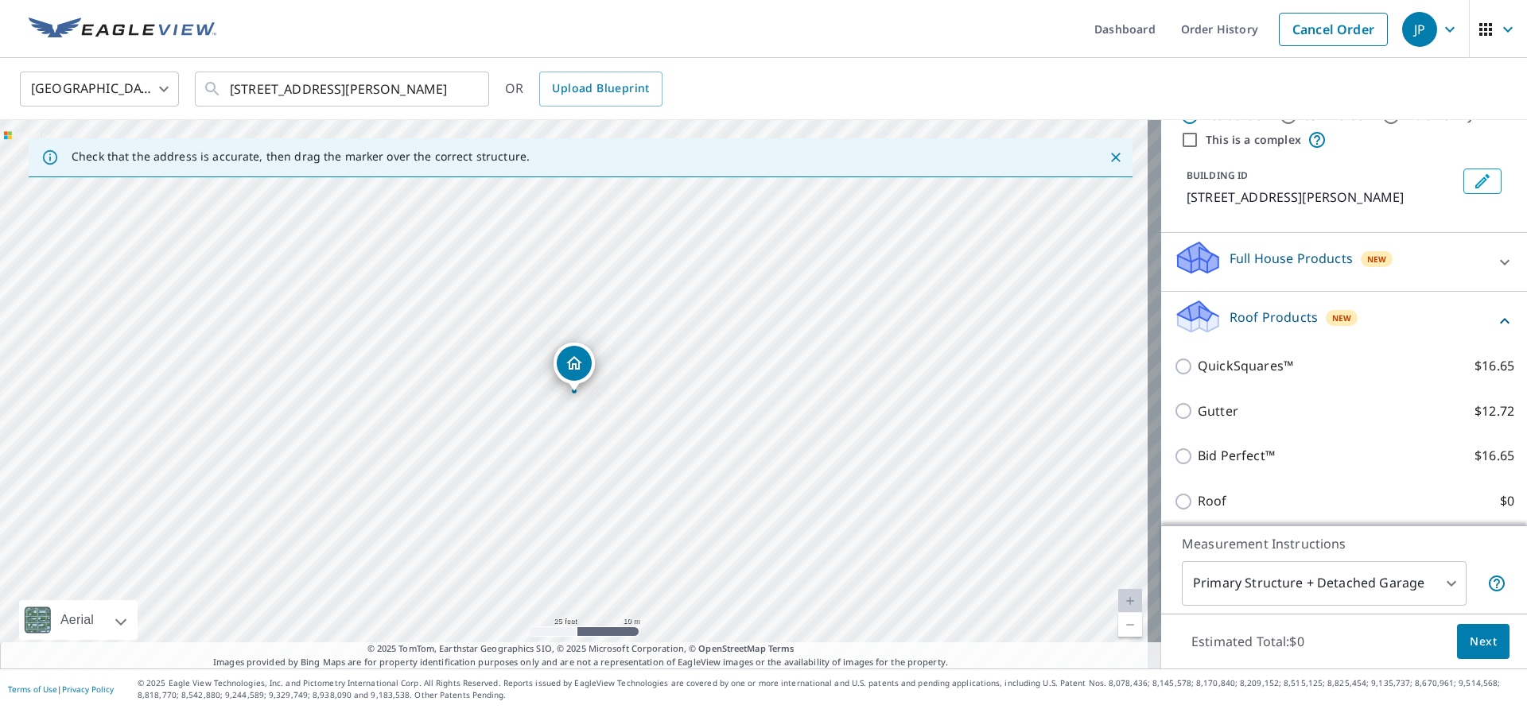
scroll to position [159, 0]
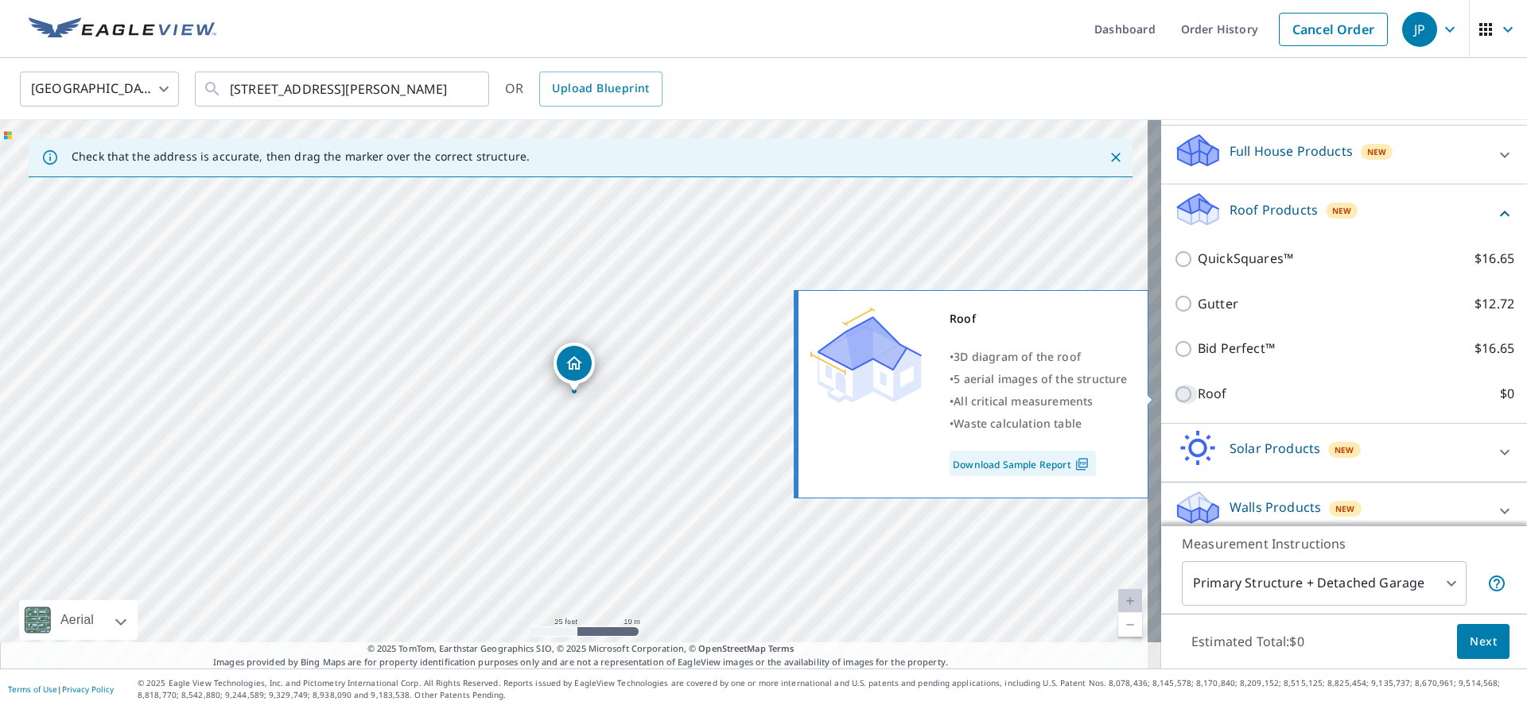
click at [1174, 398] on input "Roof $0" at bounding box center [1186, 394] width 24 height 19
checkbox input "true"
type input "3"
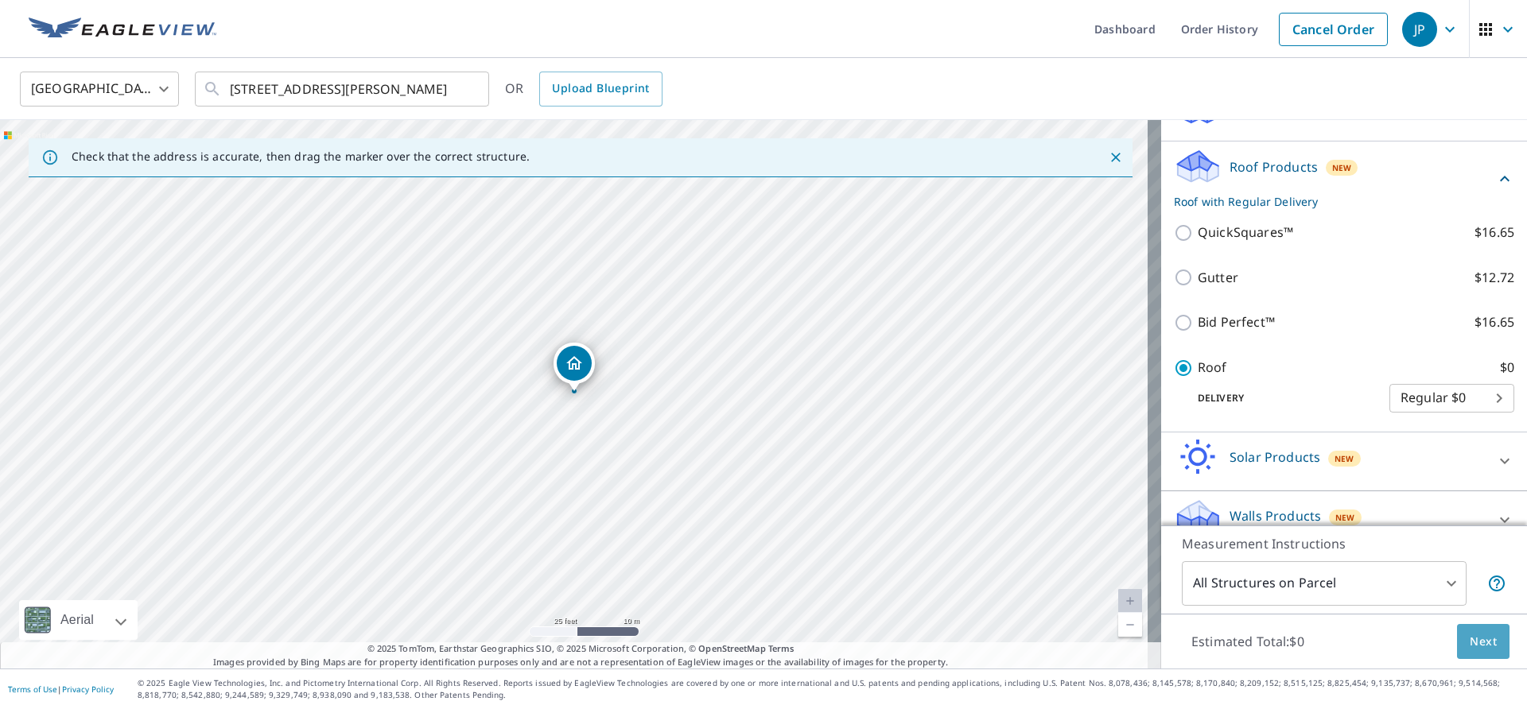
click at [1471, 645] on span "Next" at bounding box center [1483, 642] width 27 height 20
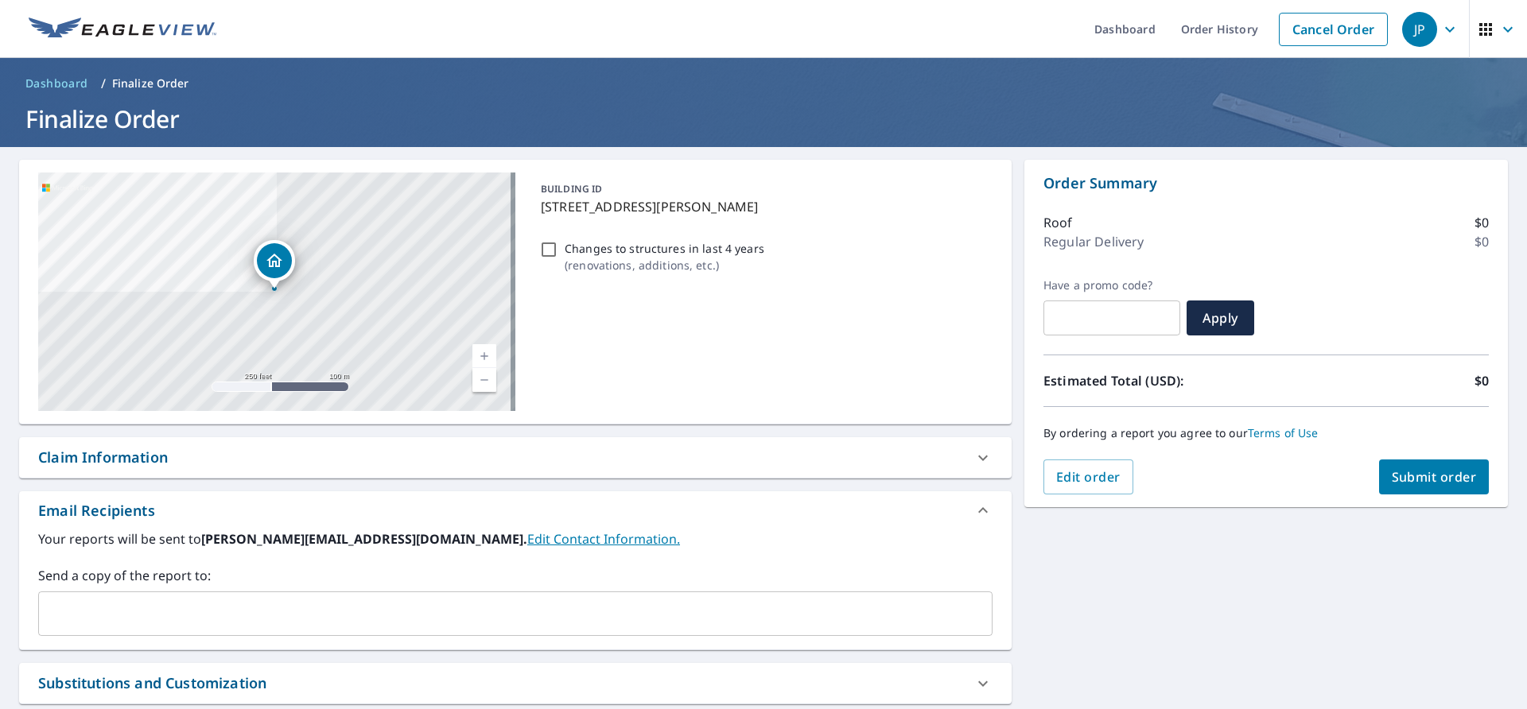
click at [212, 457] on div "Claim Information" at bounding box center [501, 457] width 926 height 21
checkbox input "true"
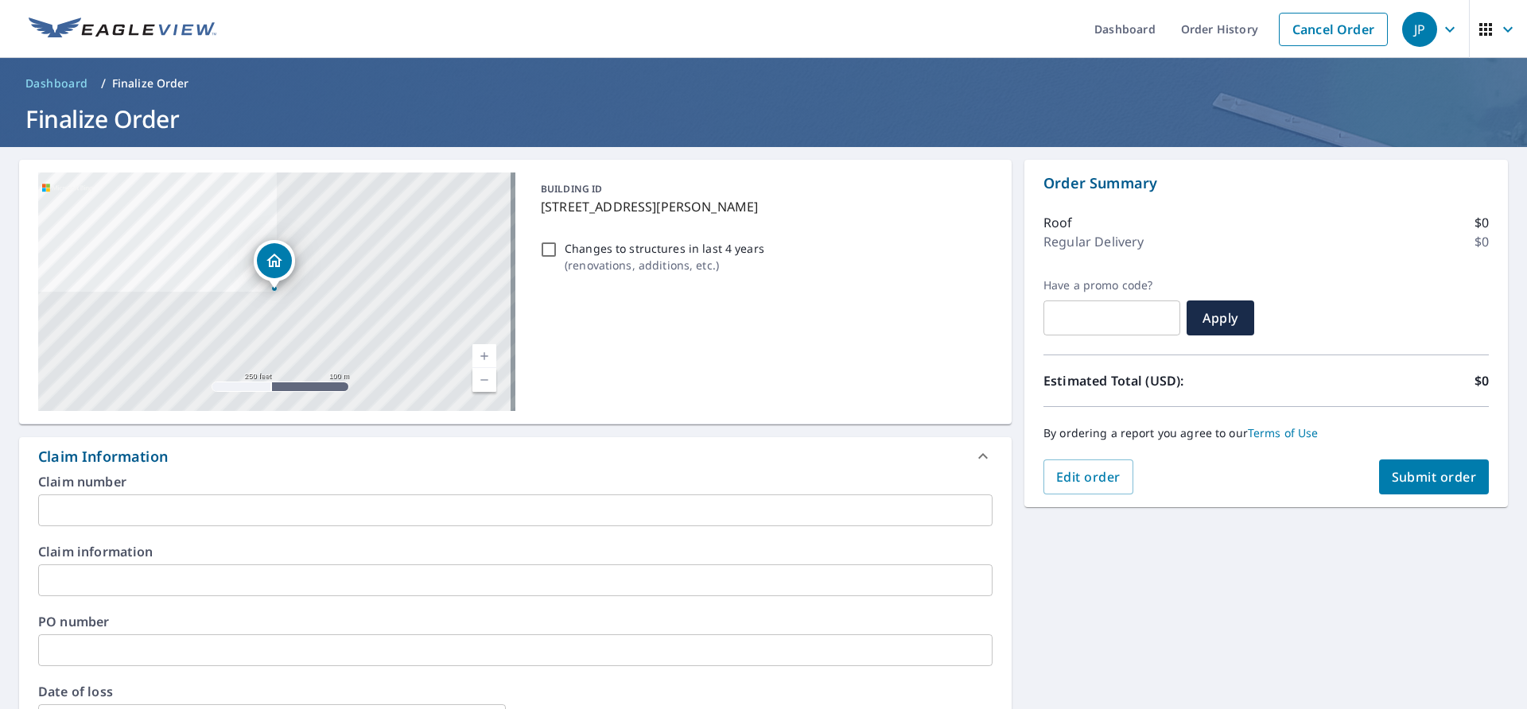
click at [178, 495] on input "text" at bounding box center [515, 511] width 954 height 32
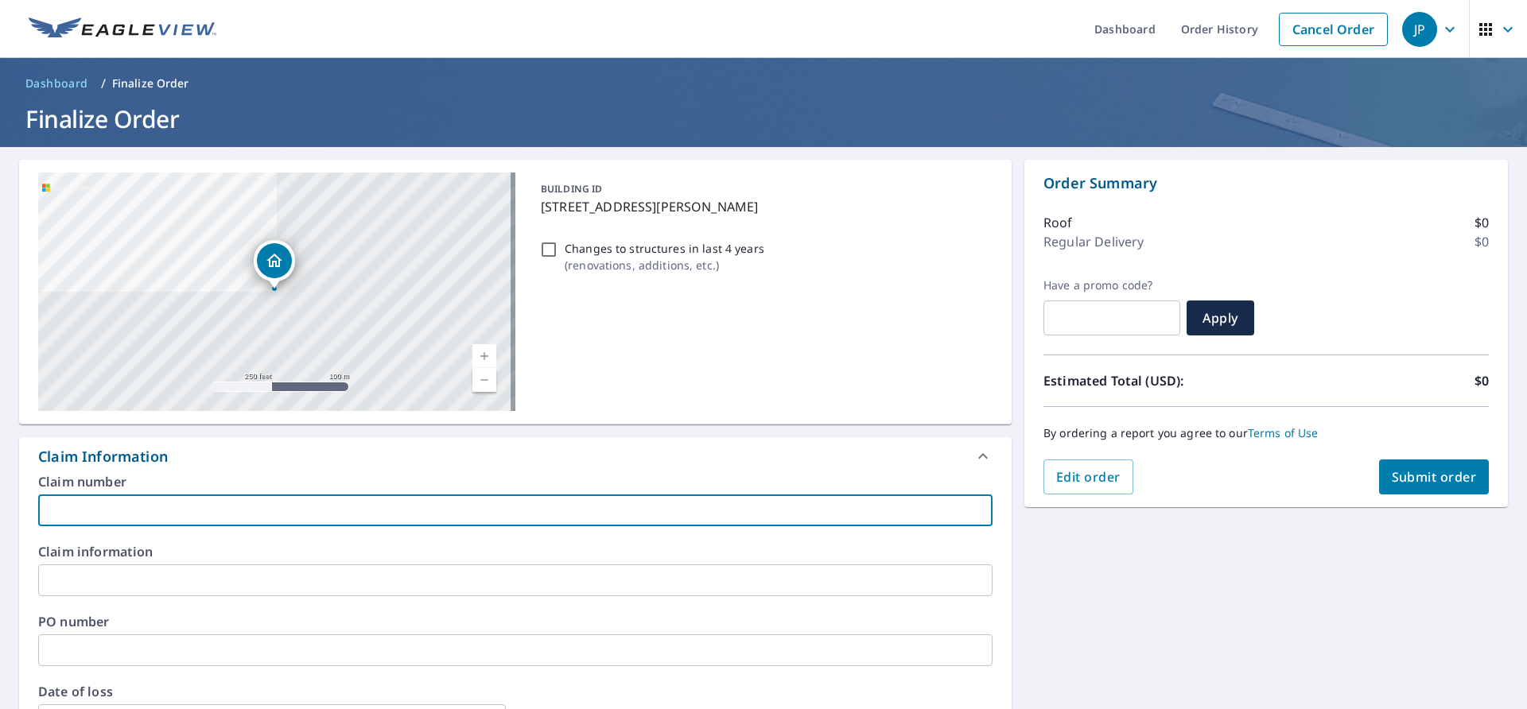
type input "a"
checkbox input "true"
type input "al"
checkbox input "true"
type input "ala"
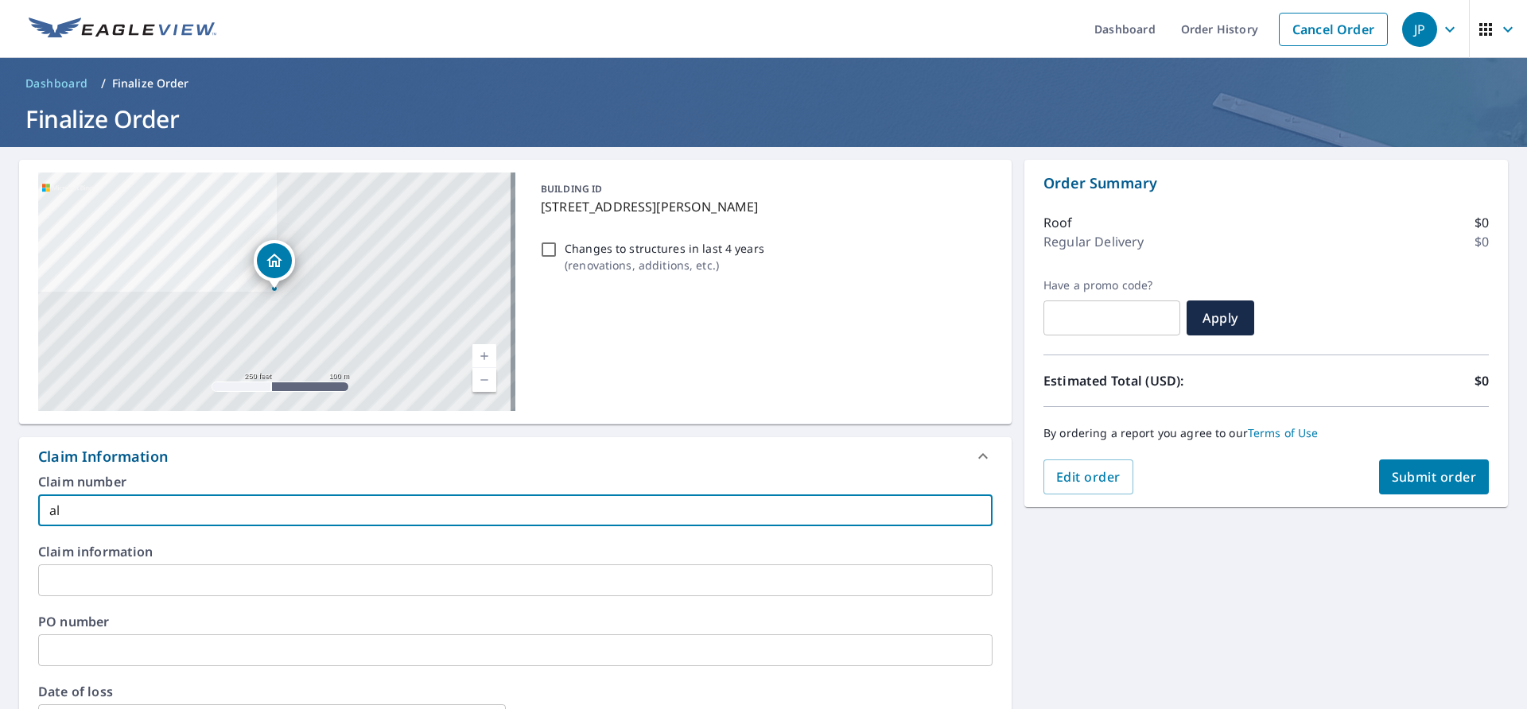
checkbox input "true"
type input "[PERSON_NAME]"
checkbox input "true"
type input "[PERSON_NAME]"
checkbox input "true"
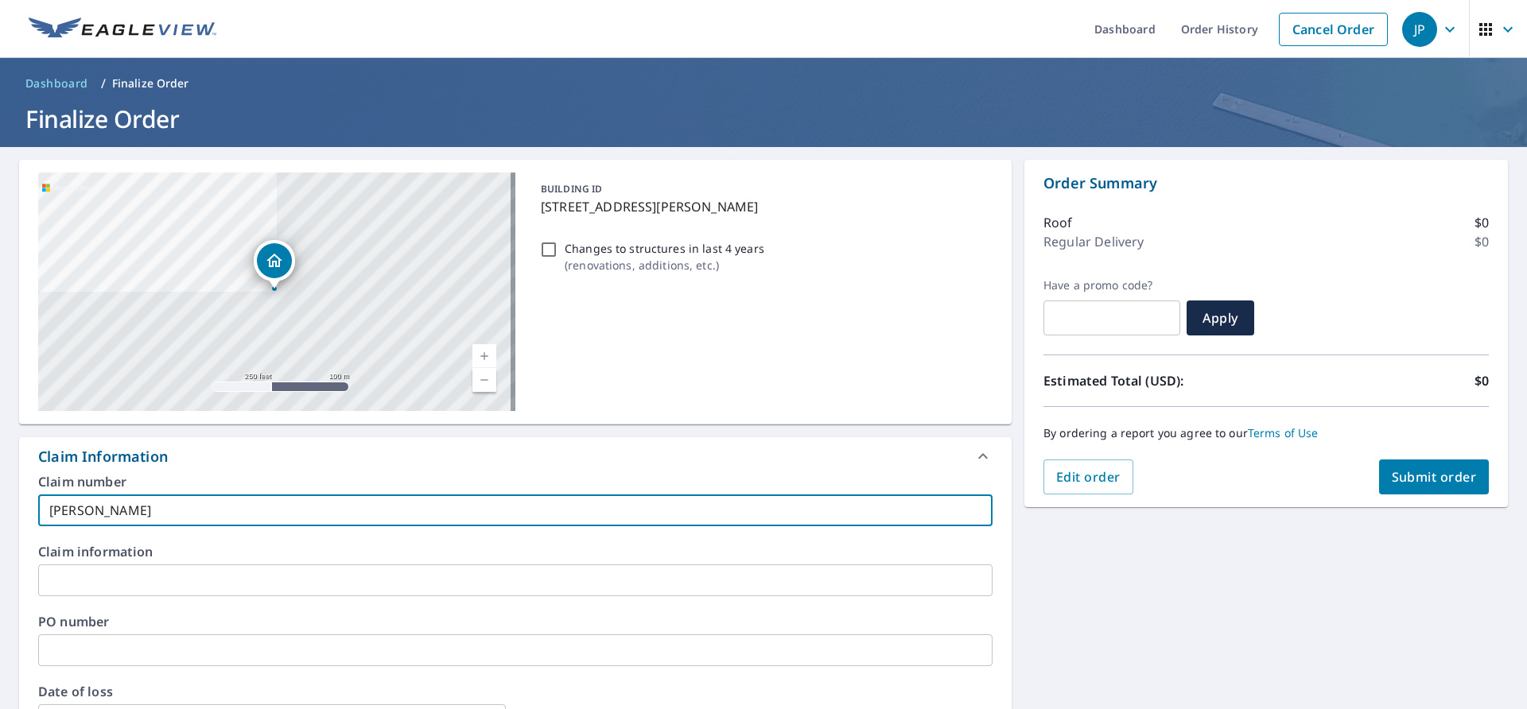
type input "[PERSON_NAME]"
checkbox input "true"
type input "[PERSON_NAME]"
checkbox input "true"
type input "[PERSON_NAME]"
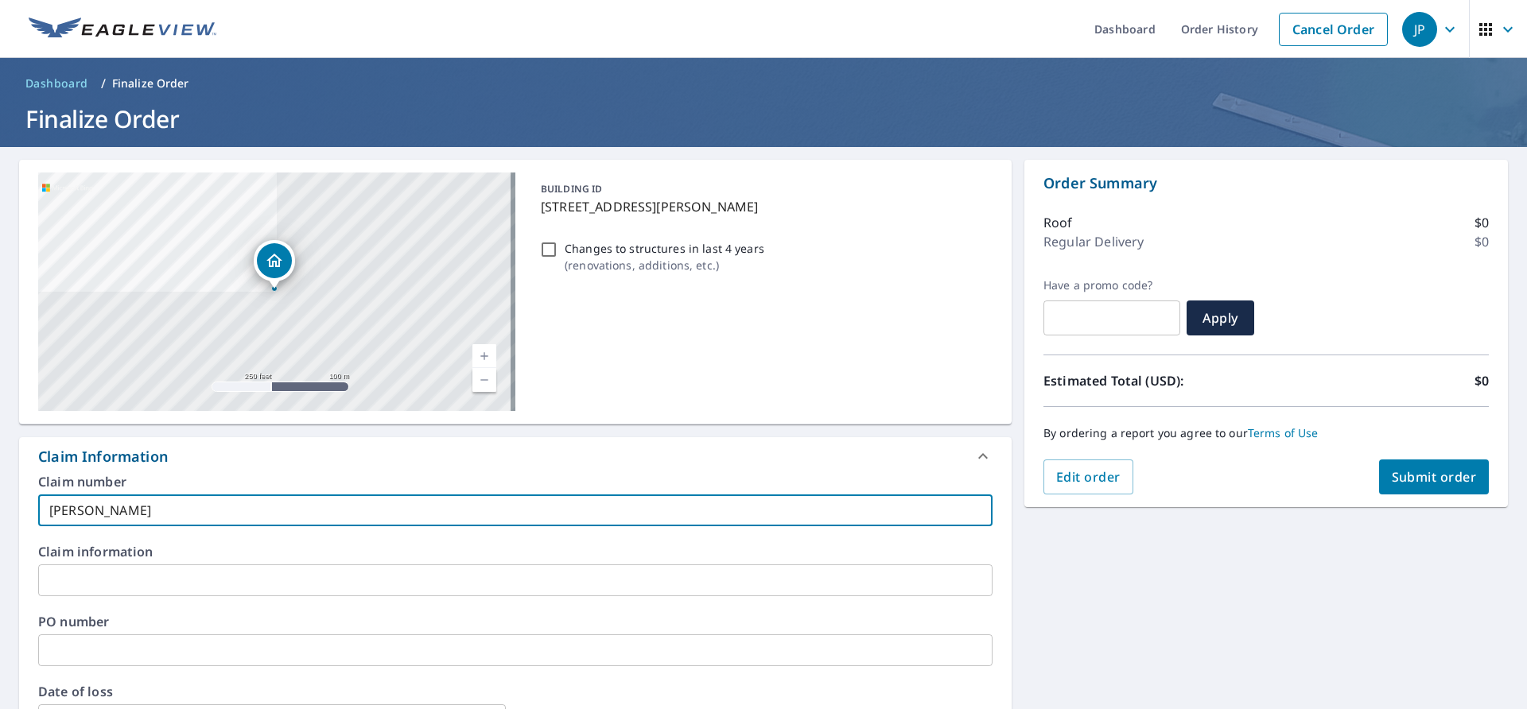
checkbox input "true"
type input "[PERSON_NAME]"
checkbox input "true"
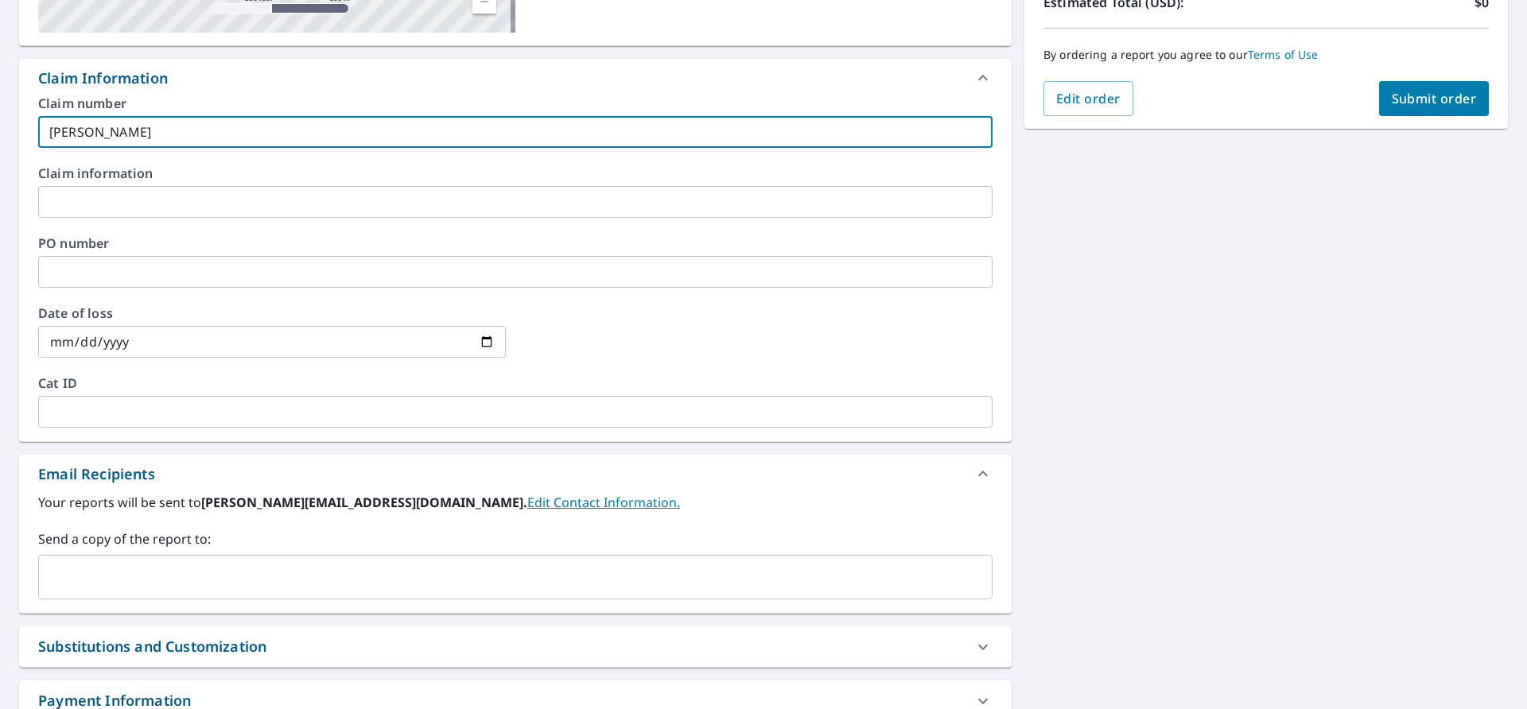
scroll to position [398, 0]
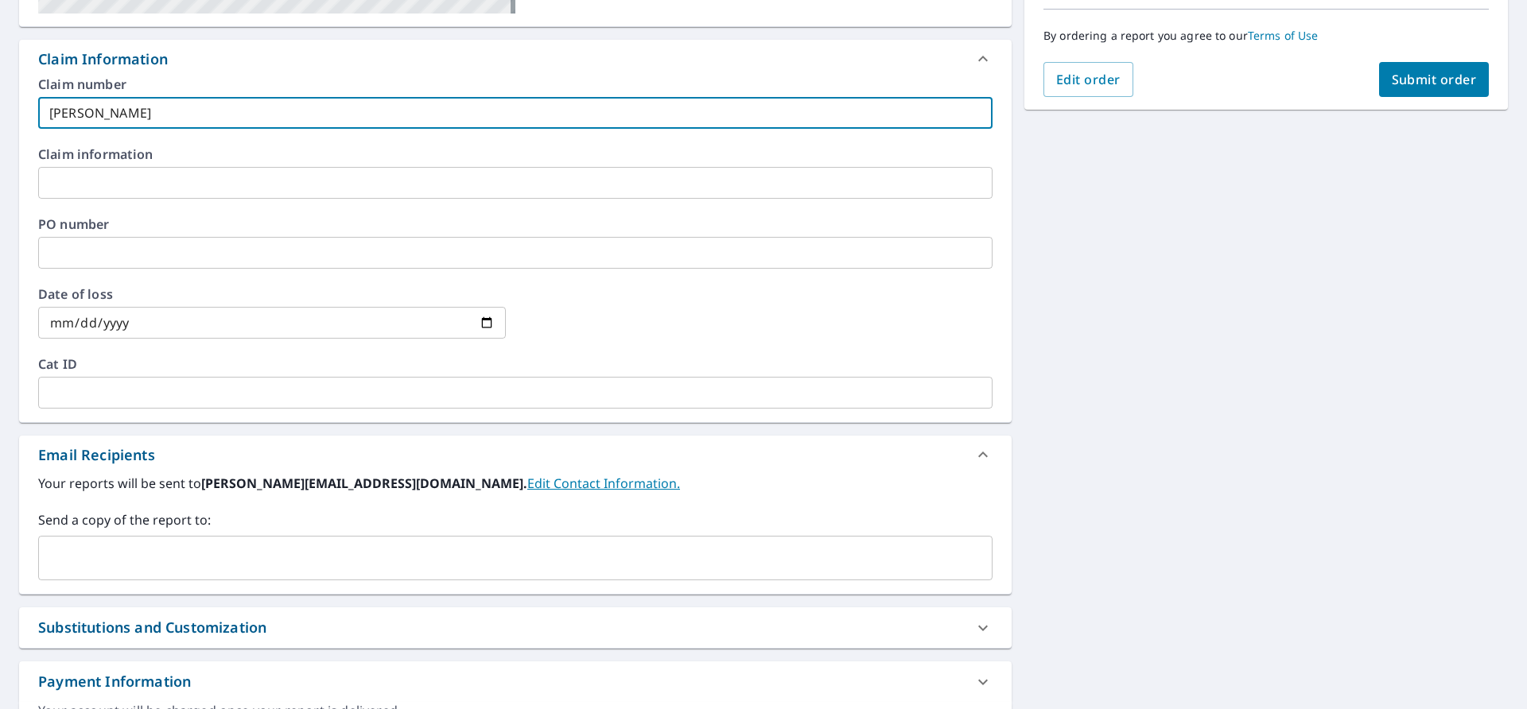
type input "[PERSON_NAME]"
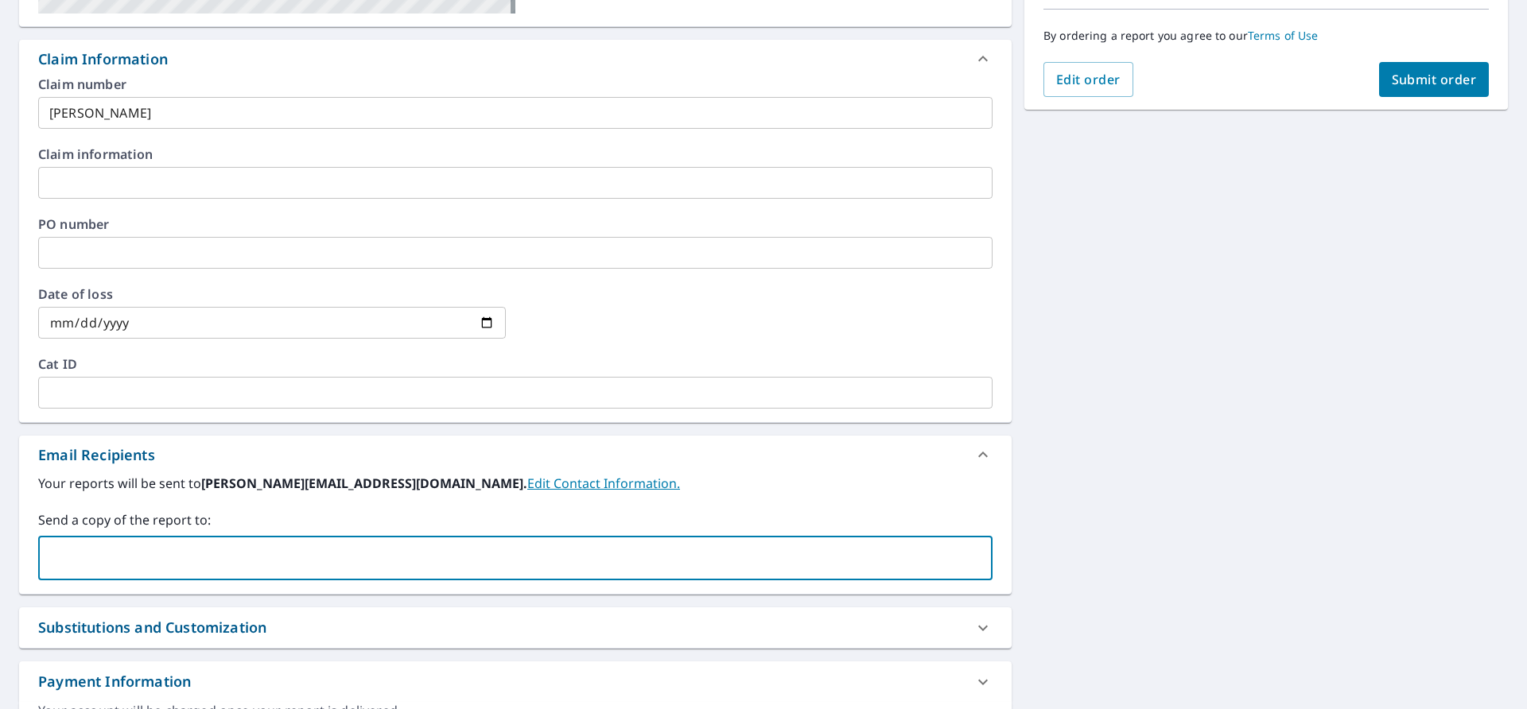
click at [167, 565] on input "text" at bounding box center [503, 558] width 916 height 30
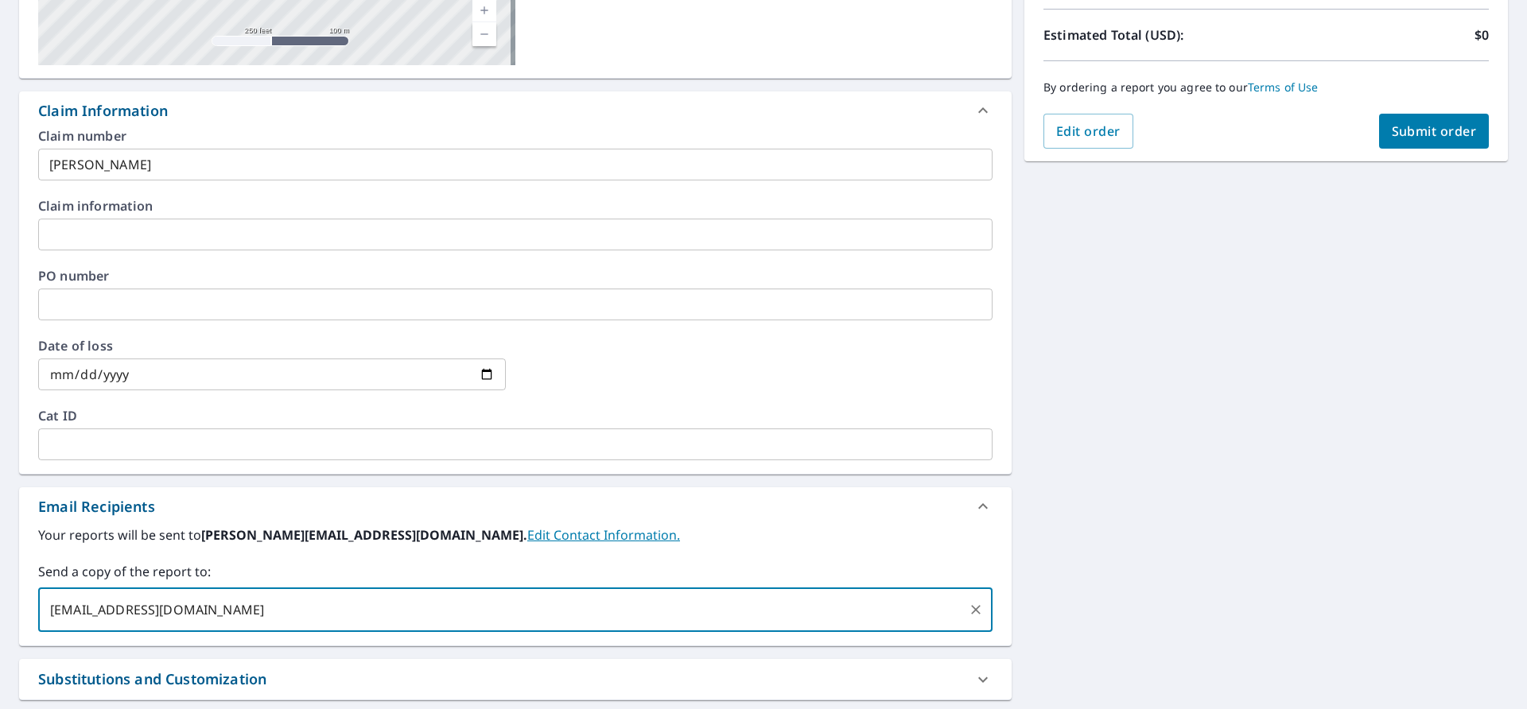
scroll to position [318, 0]
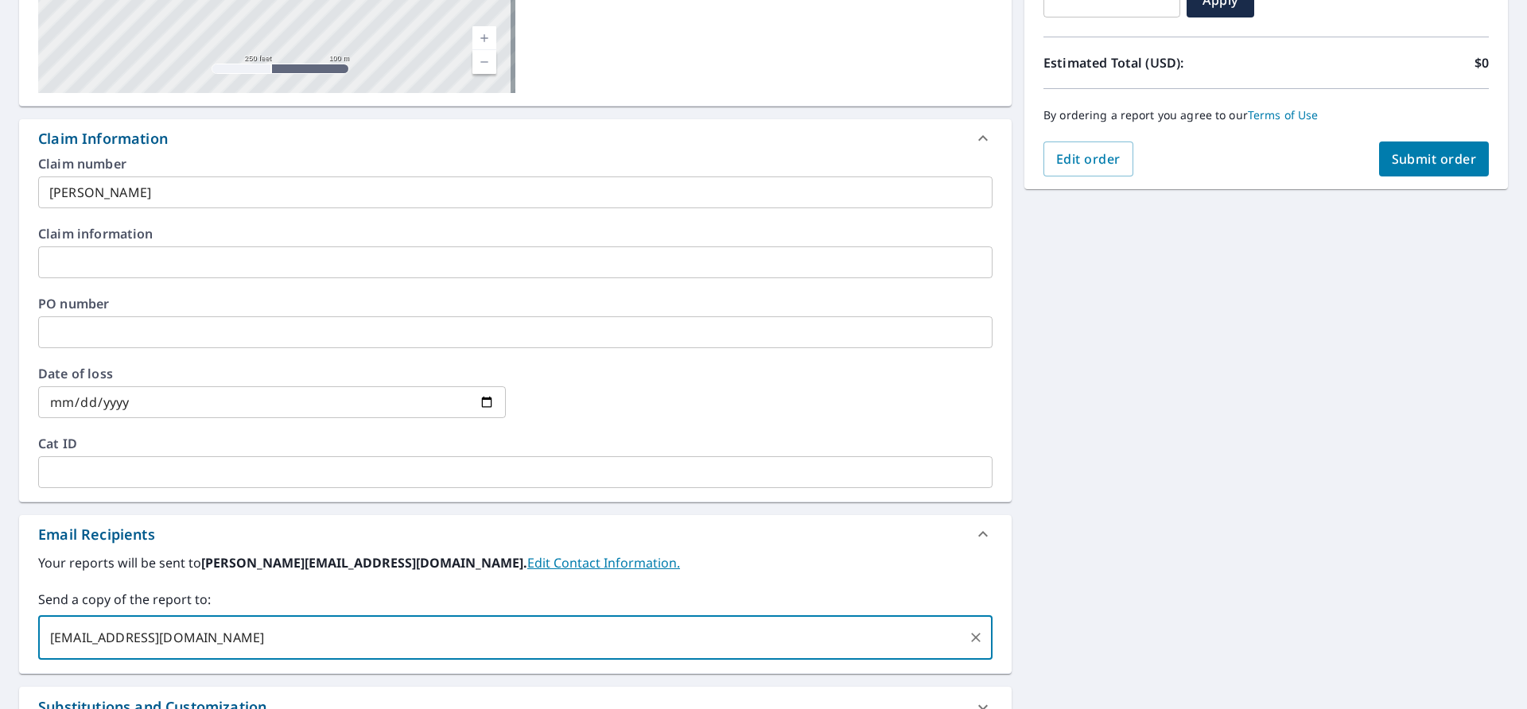
type input "[EMAIL_ADDRESS][DOMAIN_NAME]"
click at [1415, 149] on button "Submit order" at bounding box center [1434, 159] width 111 height 35
checkbox input "true"
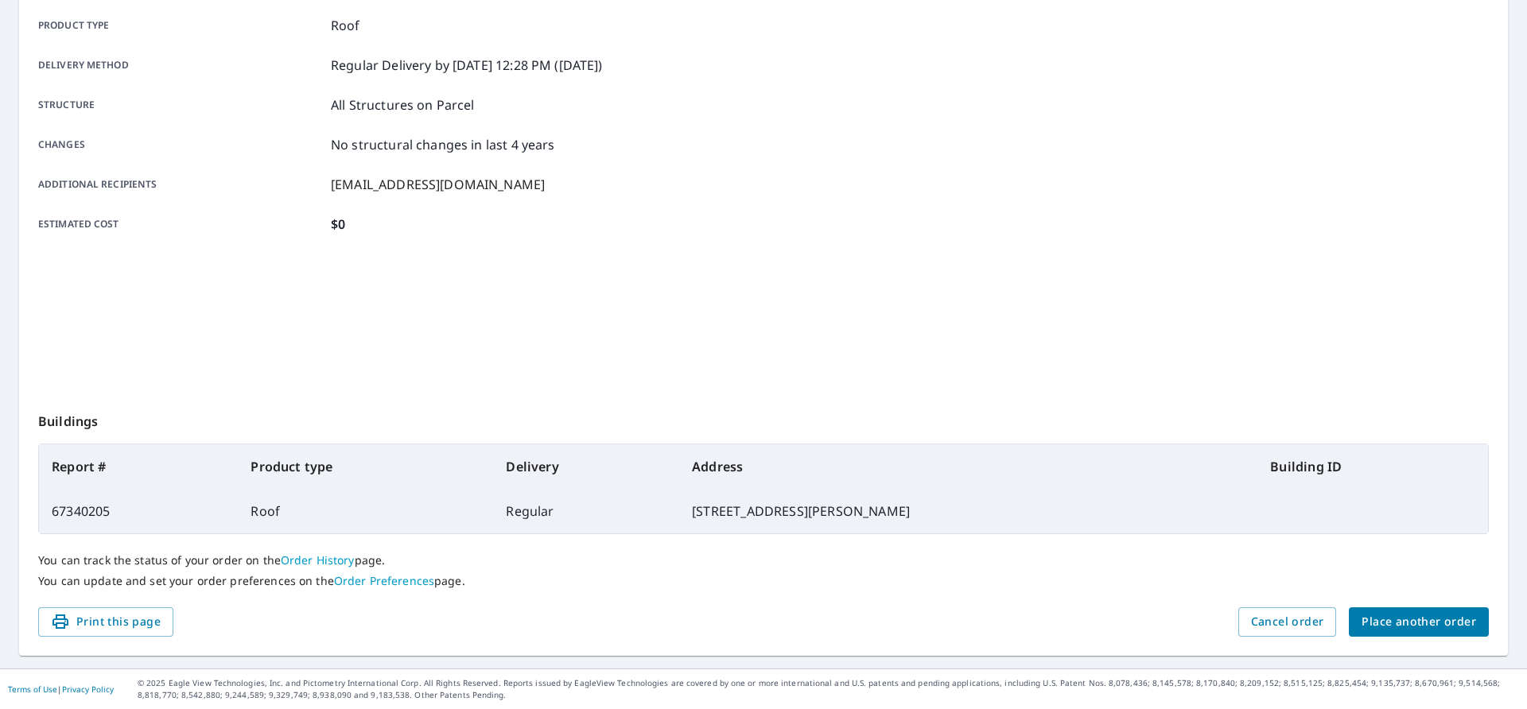
scroll to position [227, 0]
